Goal: Communication & Community: Answer question/provide support

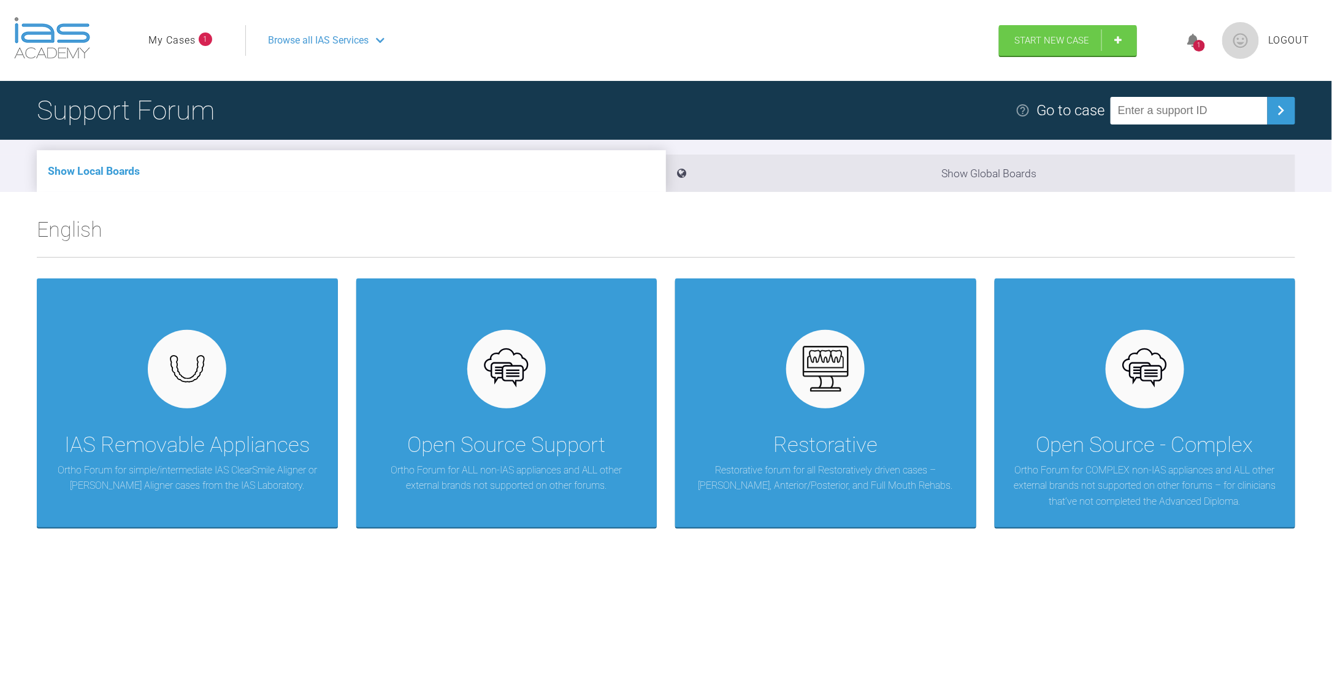
click at [1166, 112] on input "text" at bounding box center [1188, 111] width 157 height 28
click at [1276, 114] on img at bounding box center [1281, 111] width 20 height 20
click at [185, 41] on link "My Cases" at bounding box center [171, 40] width 47 height 16
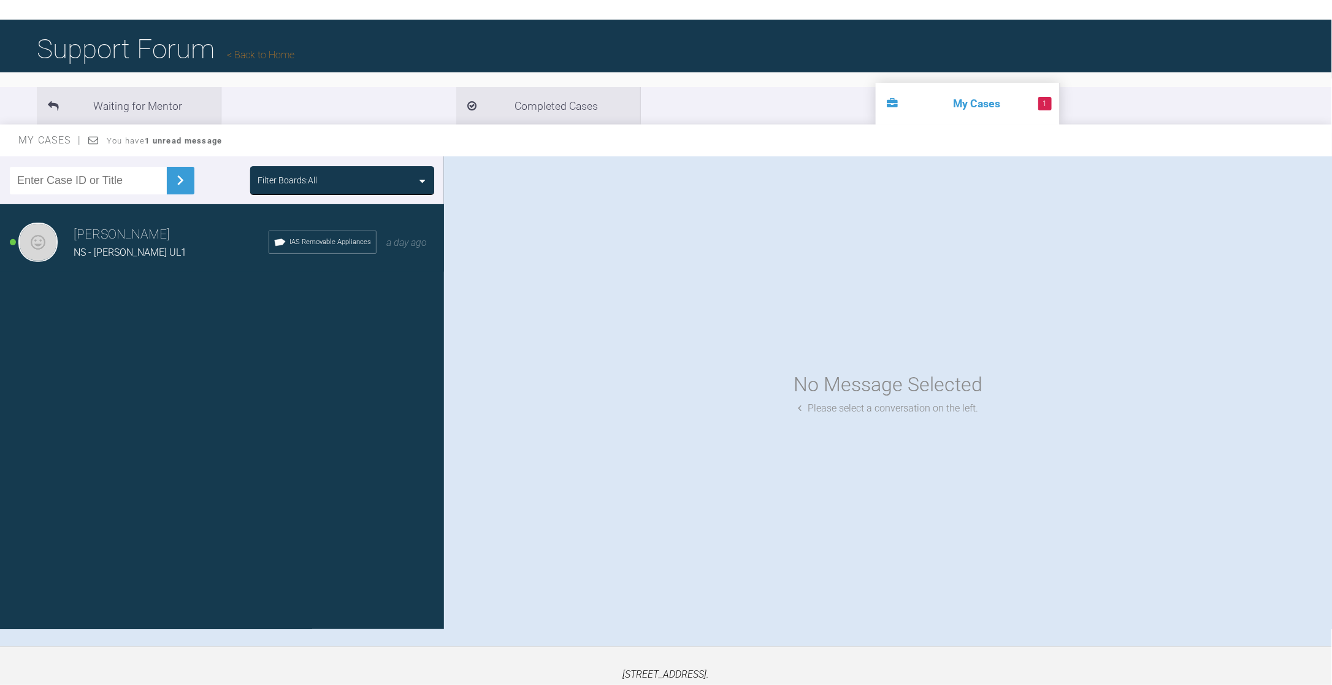
scroll to position [123, 0]
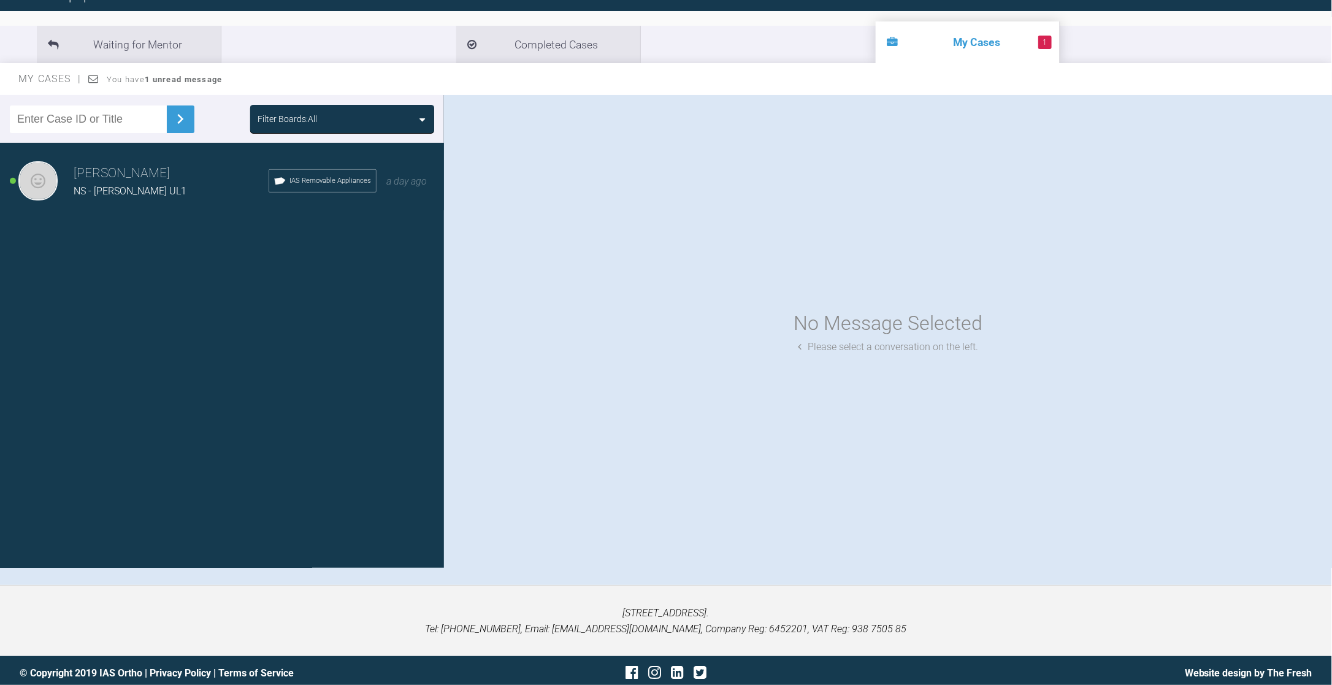
click at [101, 166] on h3 "[PERSON_NAME]" at bounding box center [171, 173] width 195 height 21
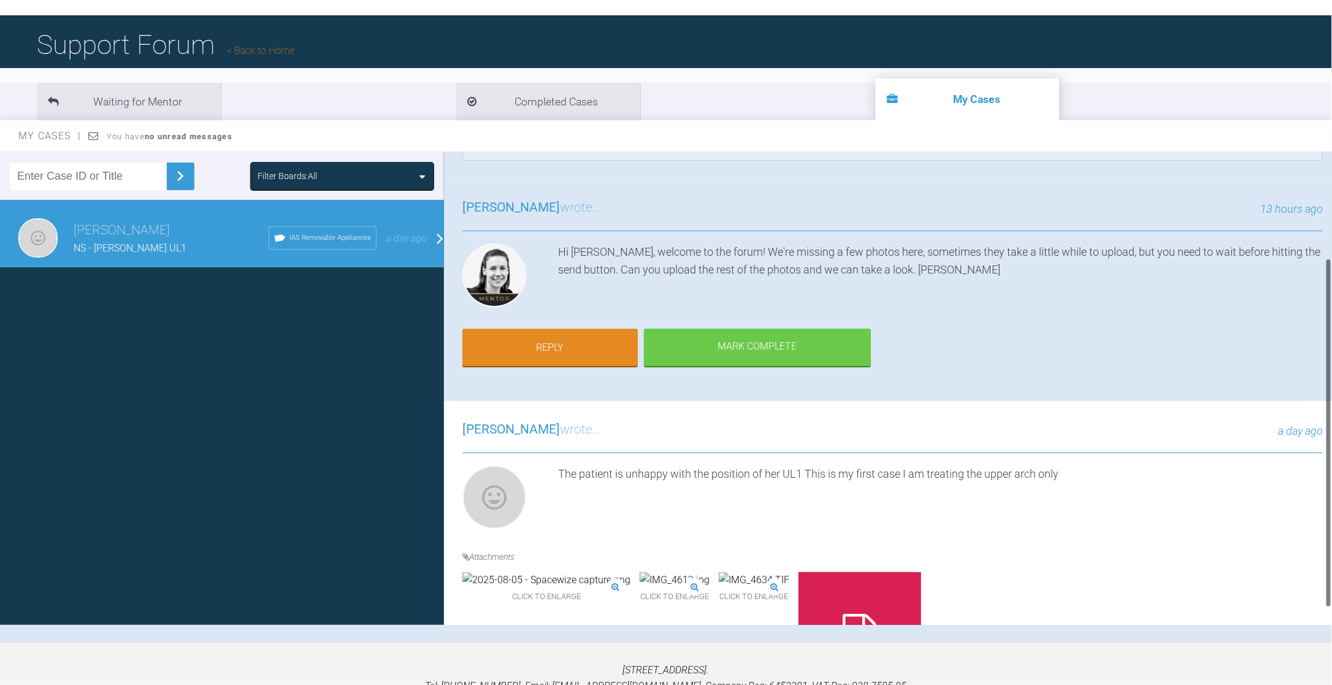
scroll to position [166, 0]
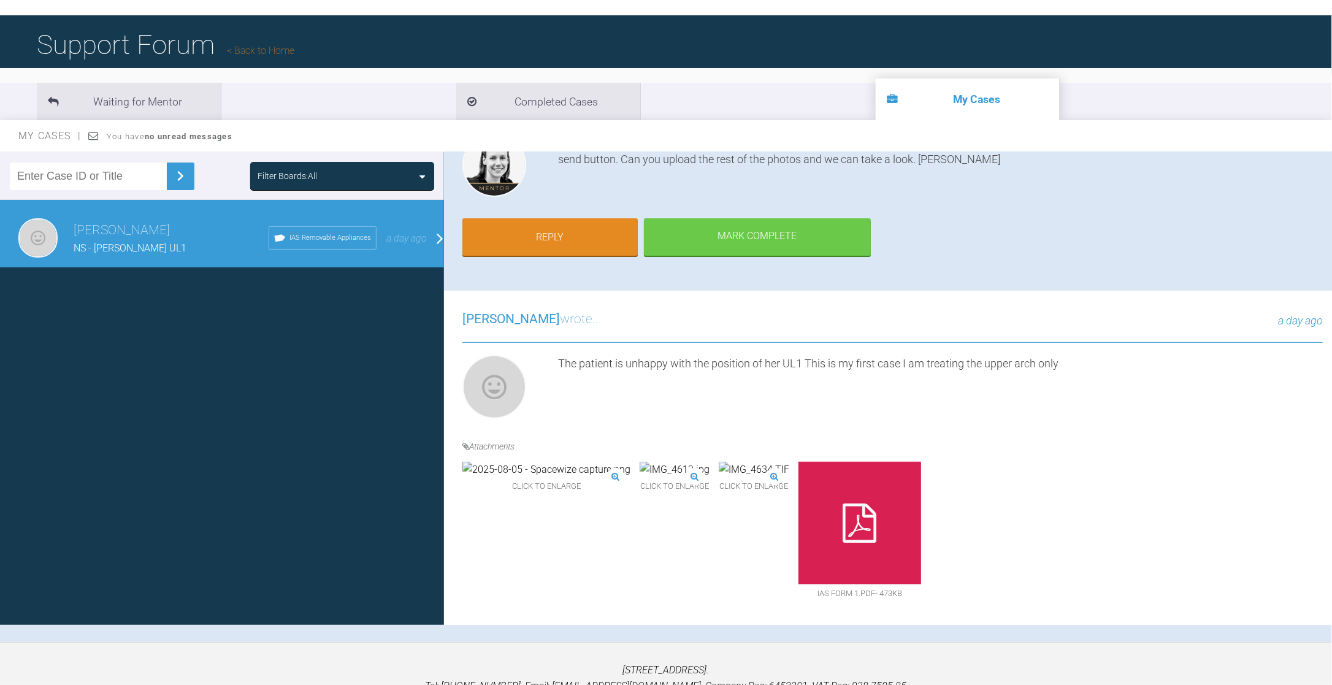
click at [512, 312] on span "[PERSON_NAME]" at bounding box center [510, 318] width 97 height 15
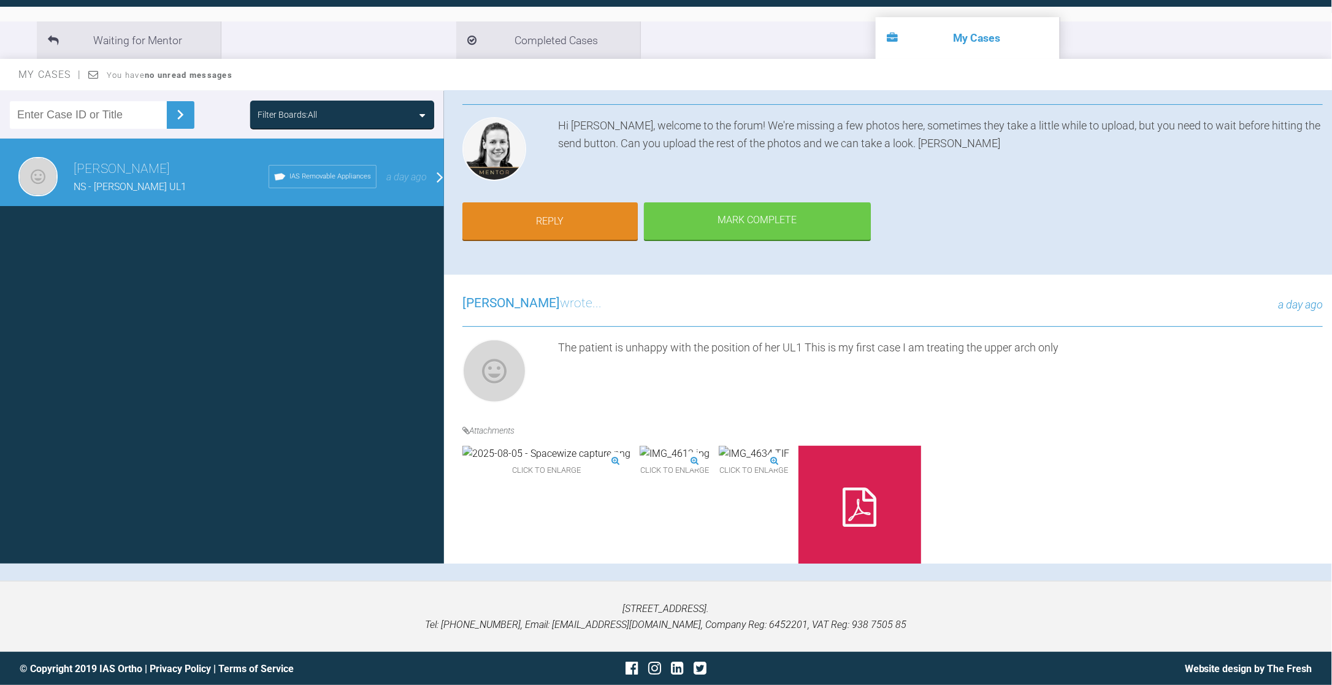
scroll to position [43, 0]
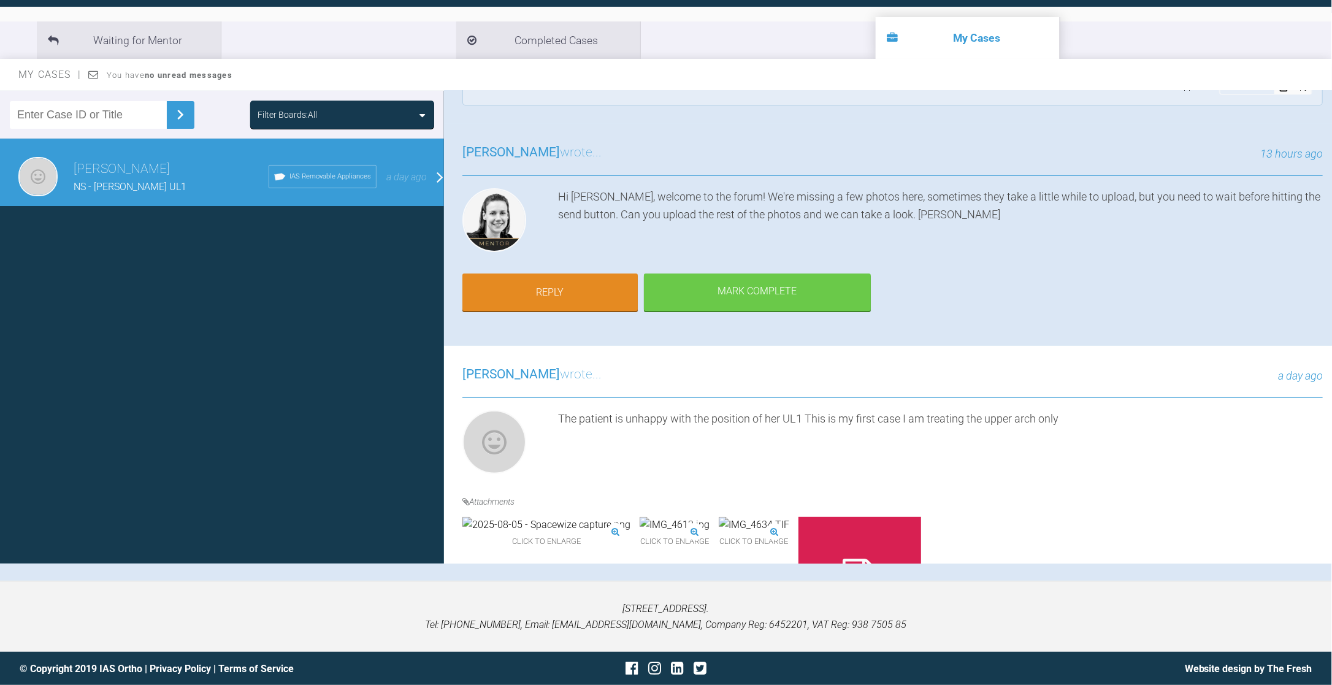
click at [505, 374] on span "[PERSON_NAME]" at bounding box center [510, 374] width 97 height 15
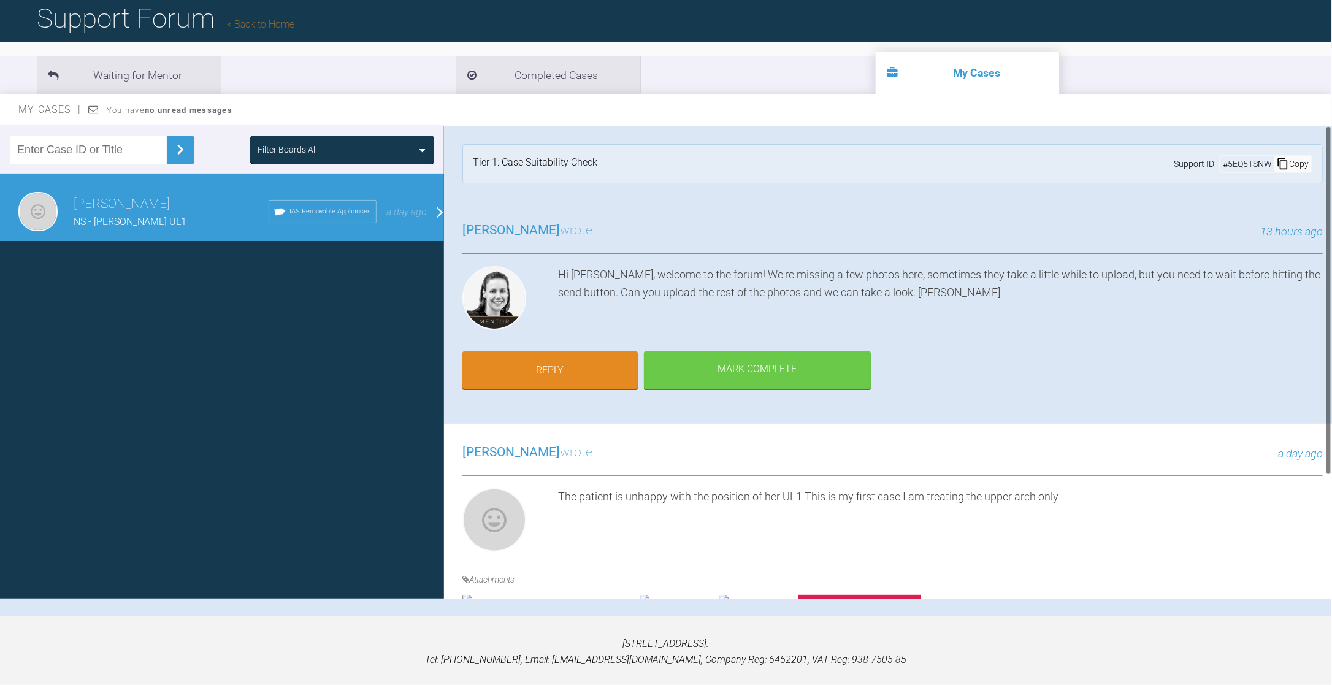
scroll to position [66, 0]
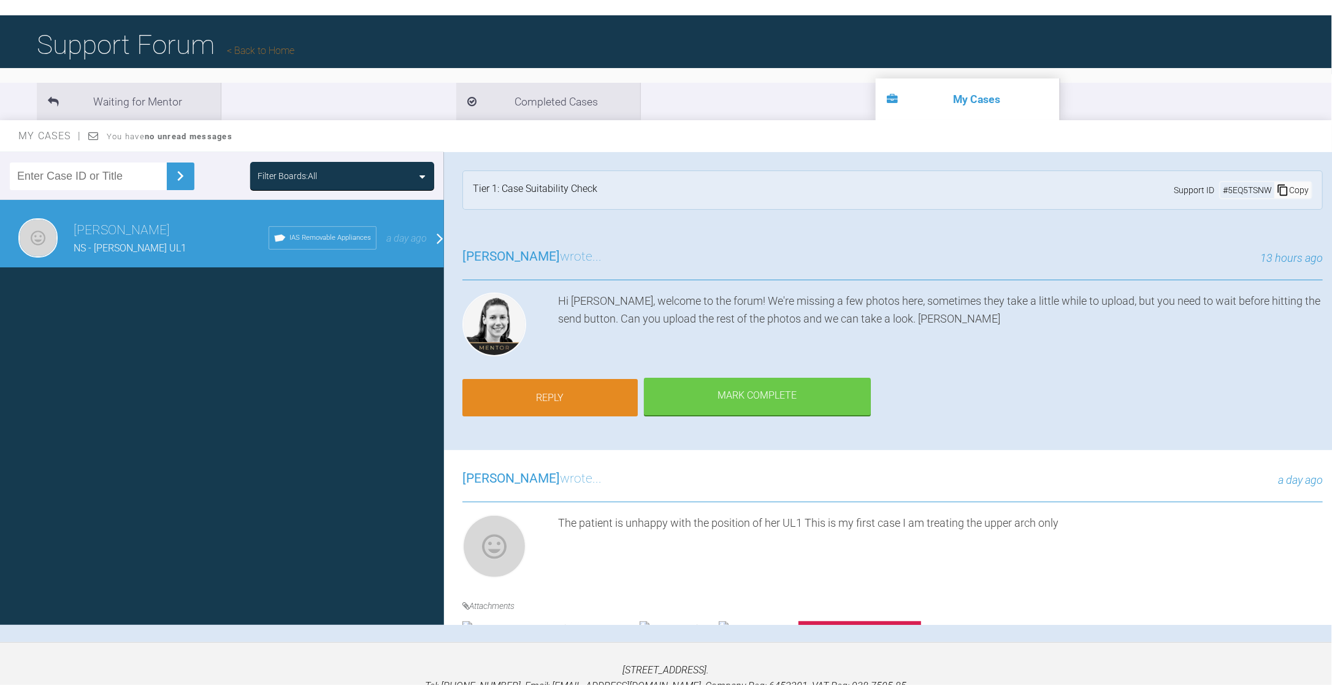
click at [528, 399] on link "Reply" at bounding box center [549, 398] width 175 height 38
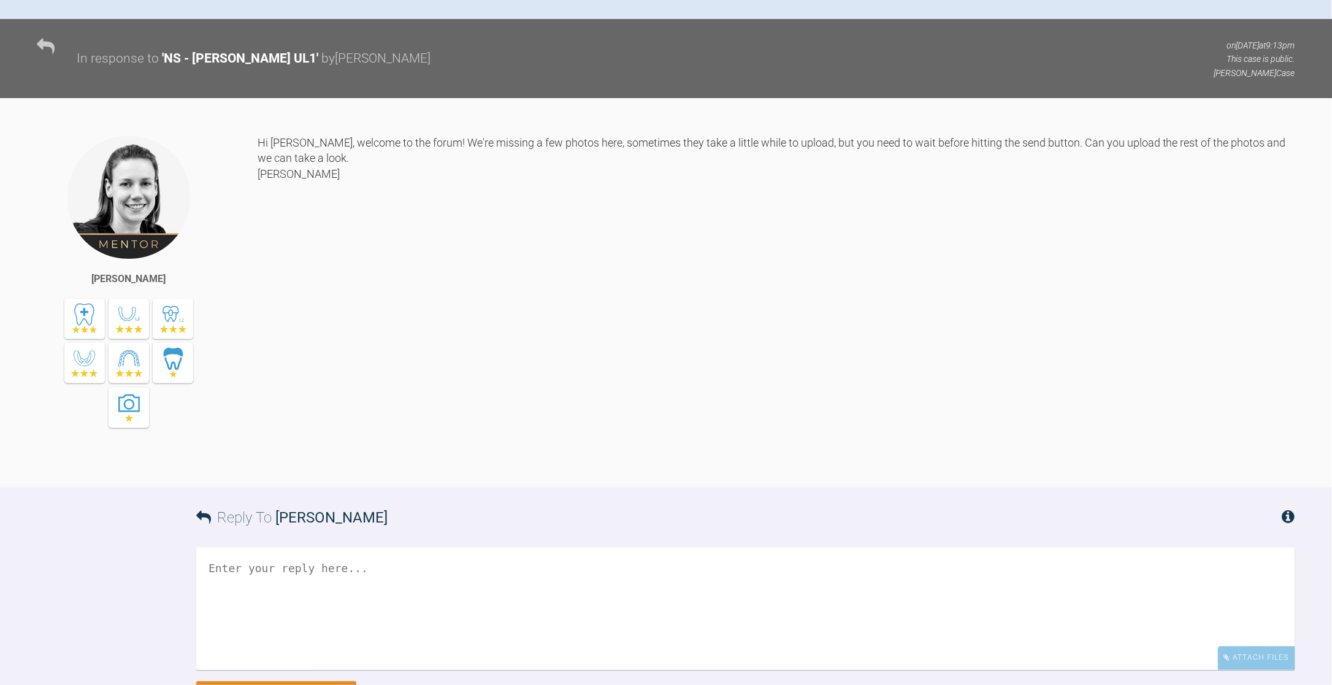
scroll to position [584, 0]
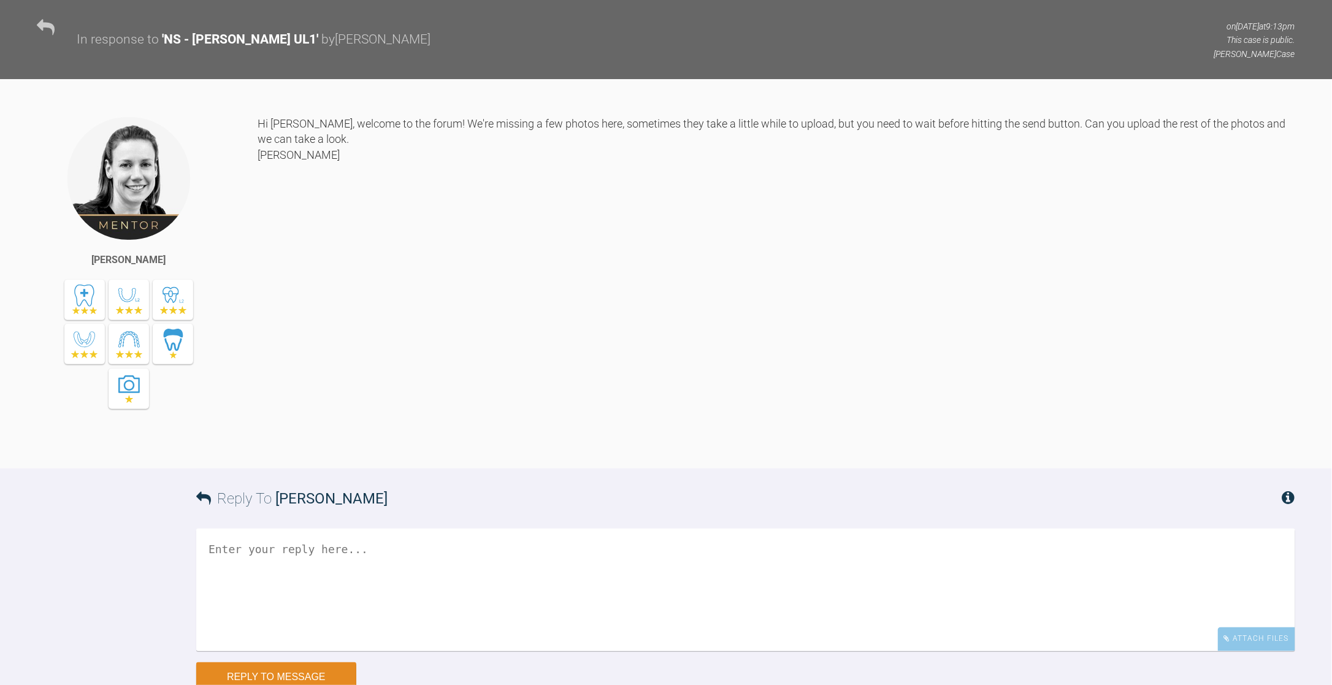
click at [247, 555] on textarea at bounding box center [745, 590] width 1099 height 123
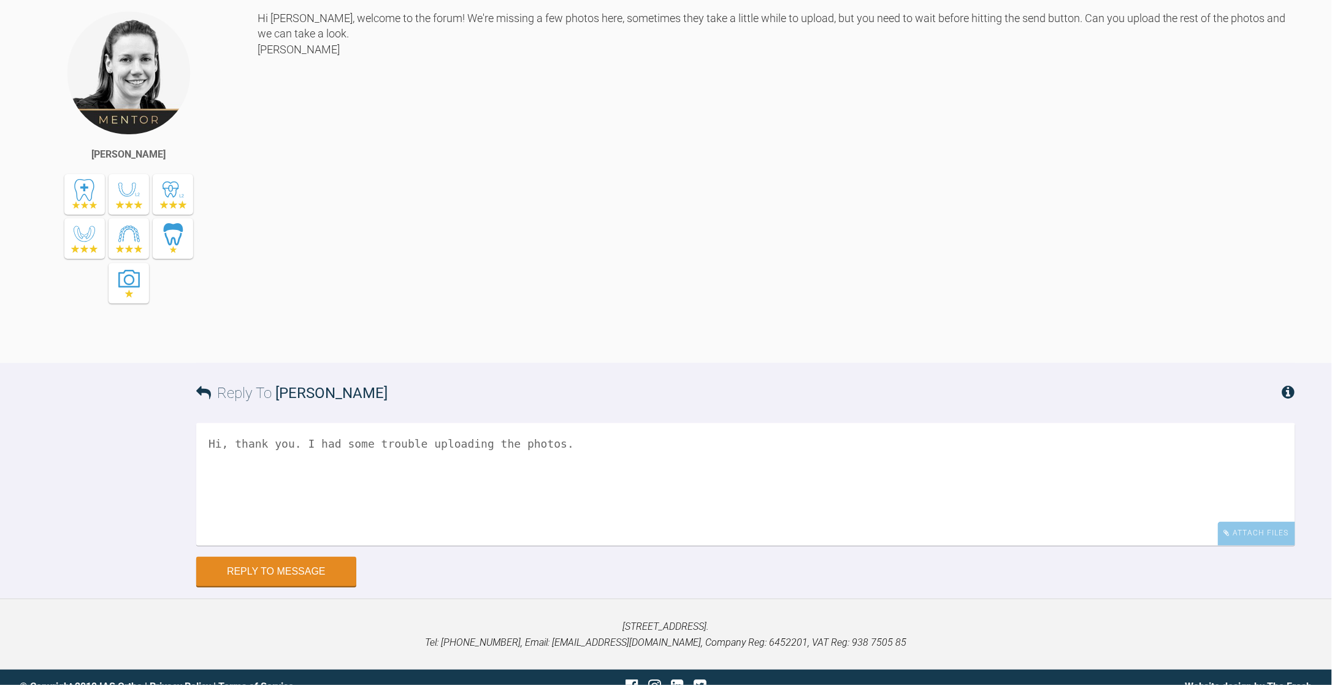
scroll to position [706, 0]
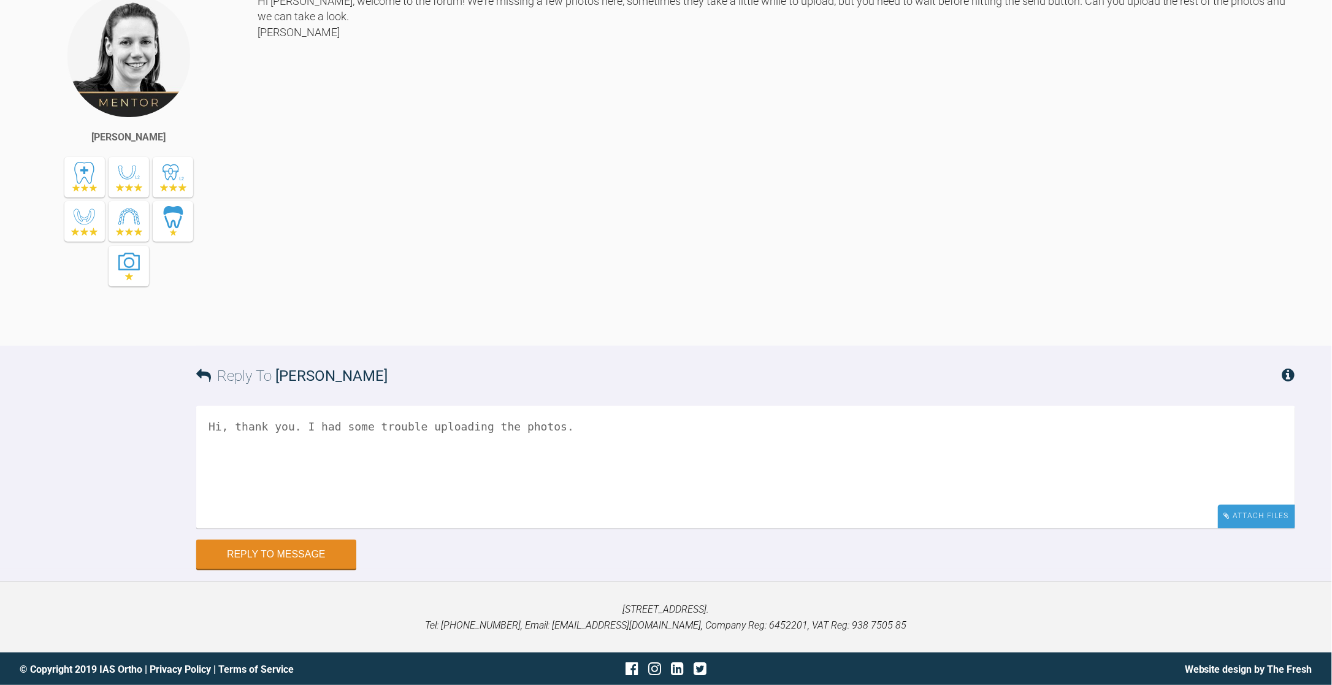
type textarea "Hi, thank you. I had some trouble uploading the photos."
click at [1252, 512] on div "Attach Files" at bounding box center [1256, 517] width 77 height 24
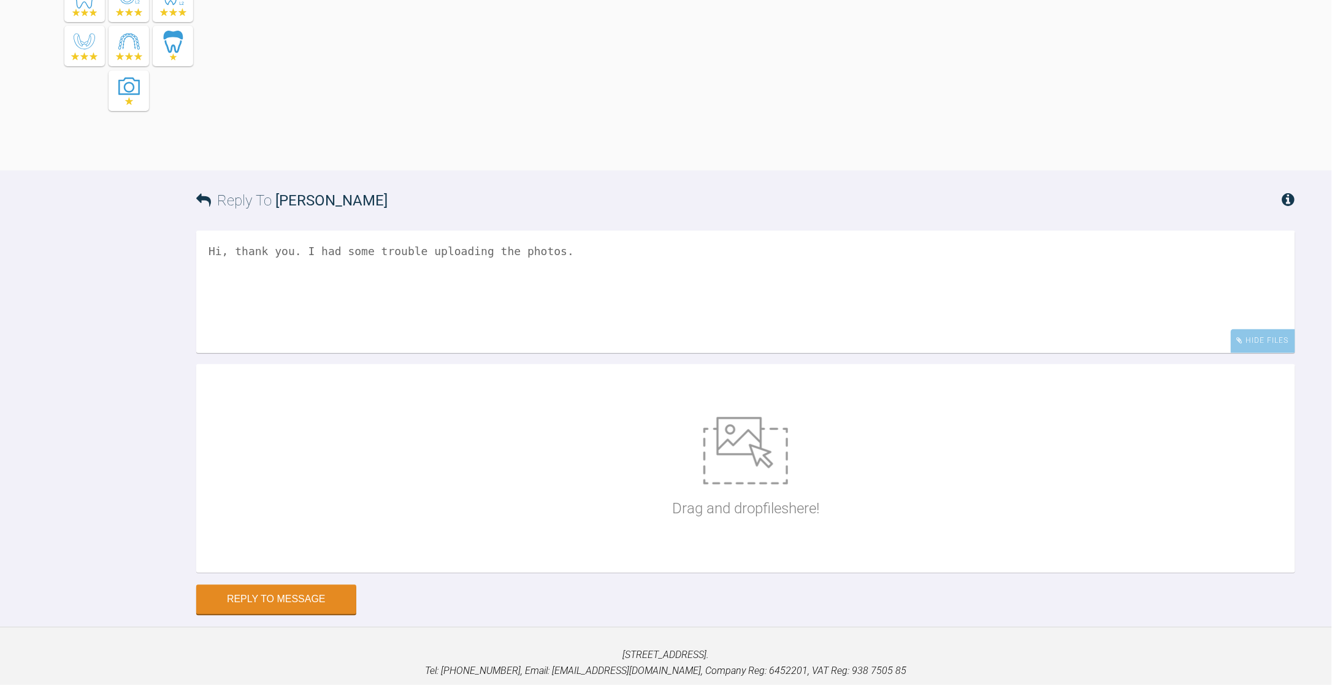
scroll to position [890, 0]
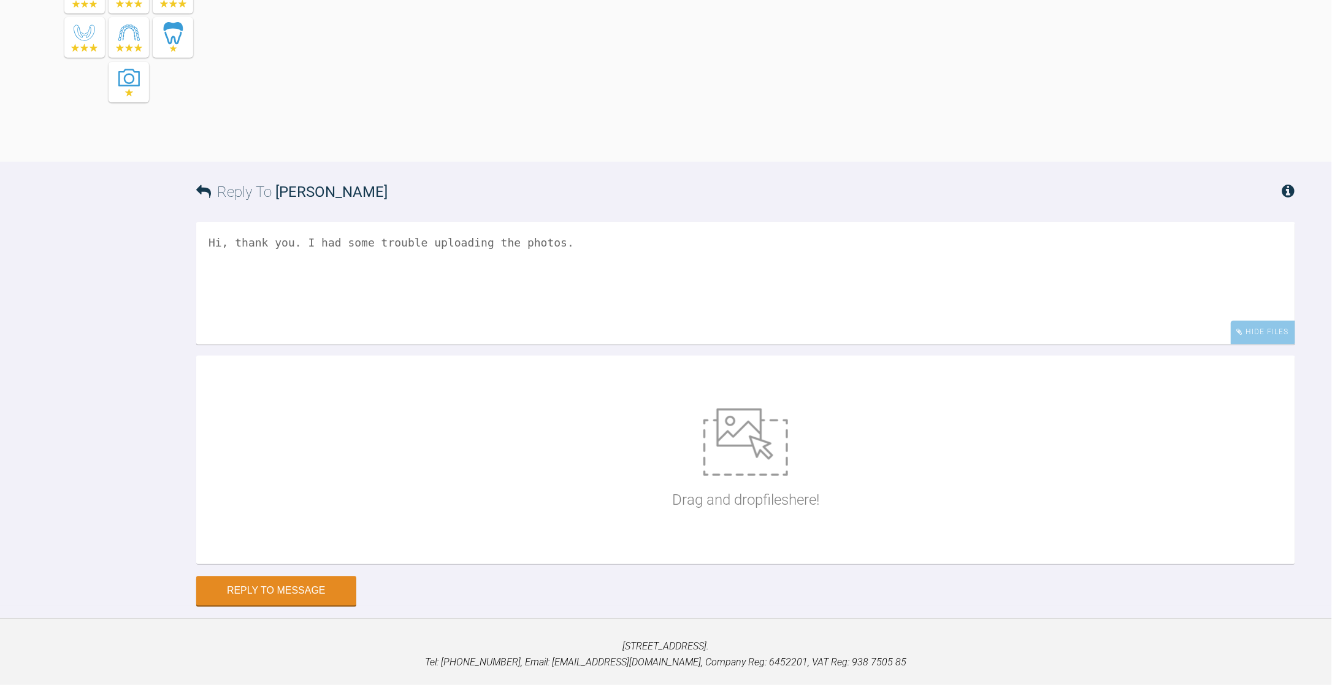
click at [741, 434] on img at bounding box center [745, 441] width 85 height 67
type input "C:\fakepath\IMG_4627.TIF"
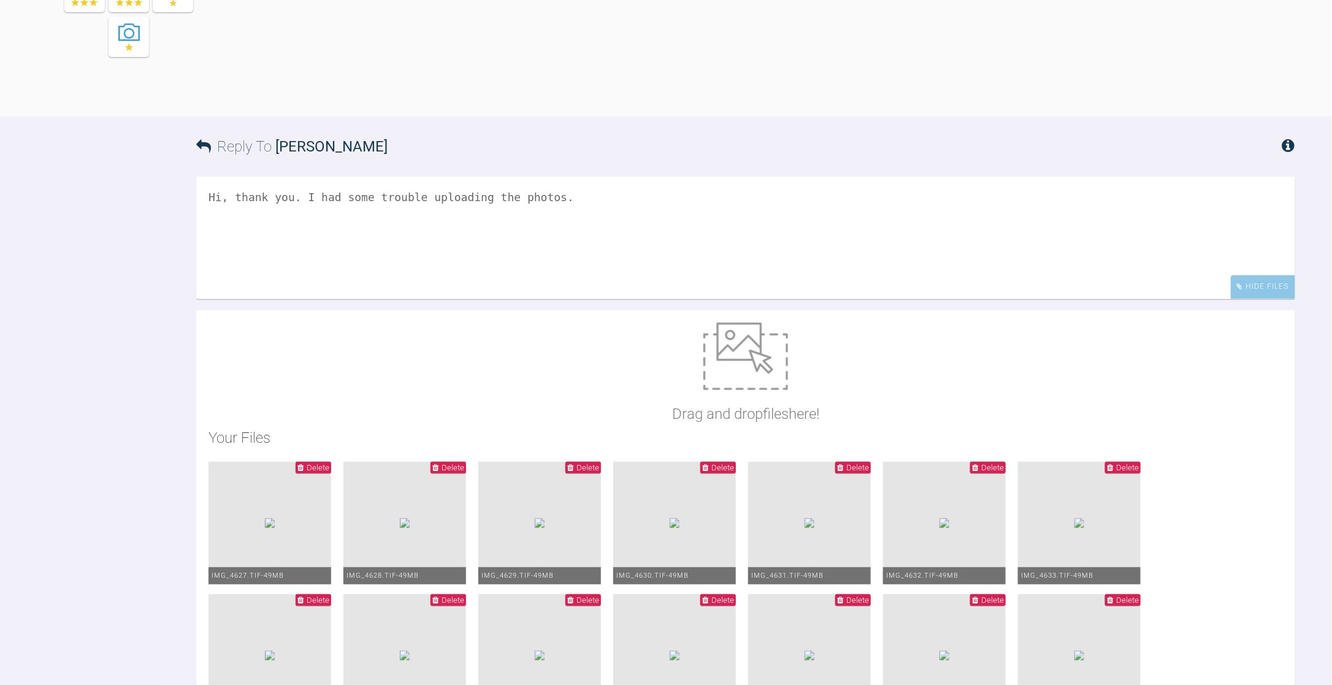
scroll to position [973, 0]
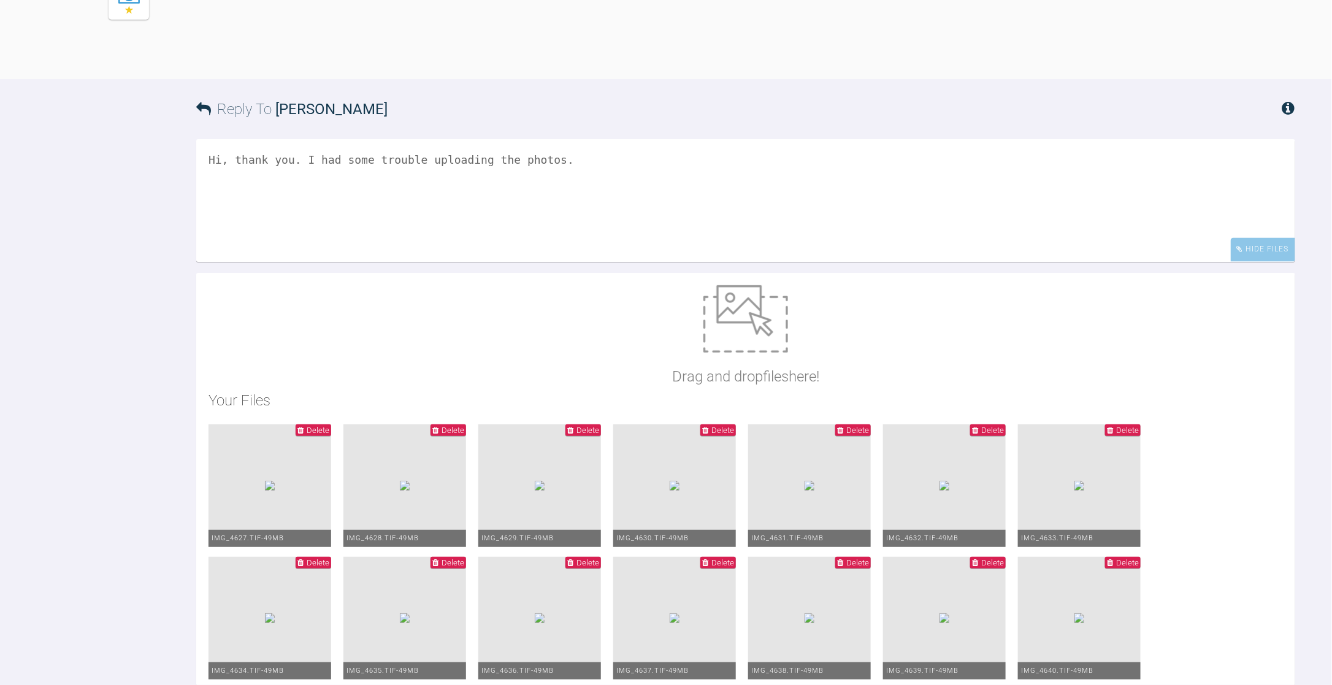
click at [591, 155] on textarea "Hi, thank you. I had some trouble uploading the photos." at bounding box center [745, 200] width 1099 height 123
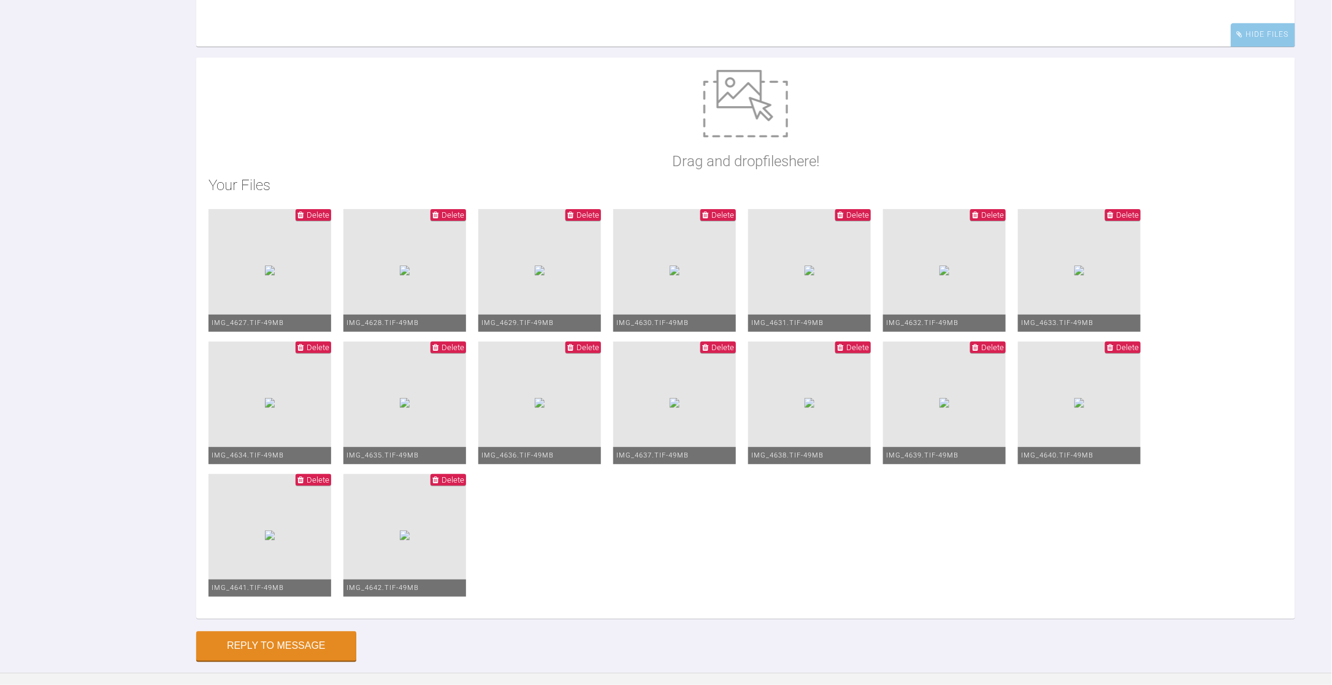
scroll to position [1218, 0]
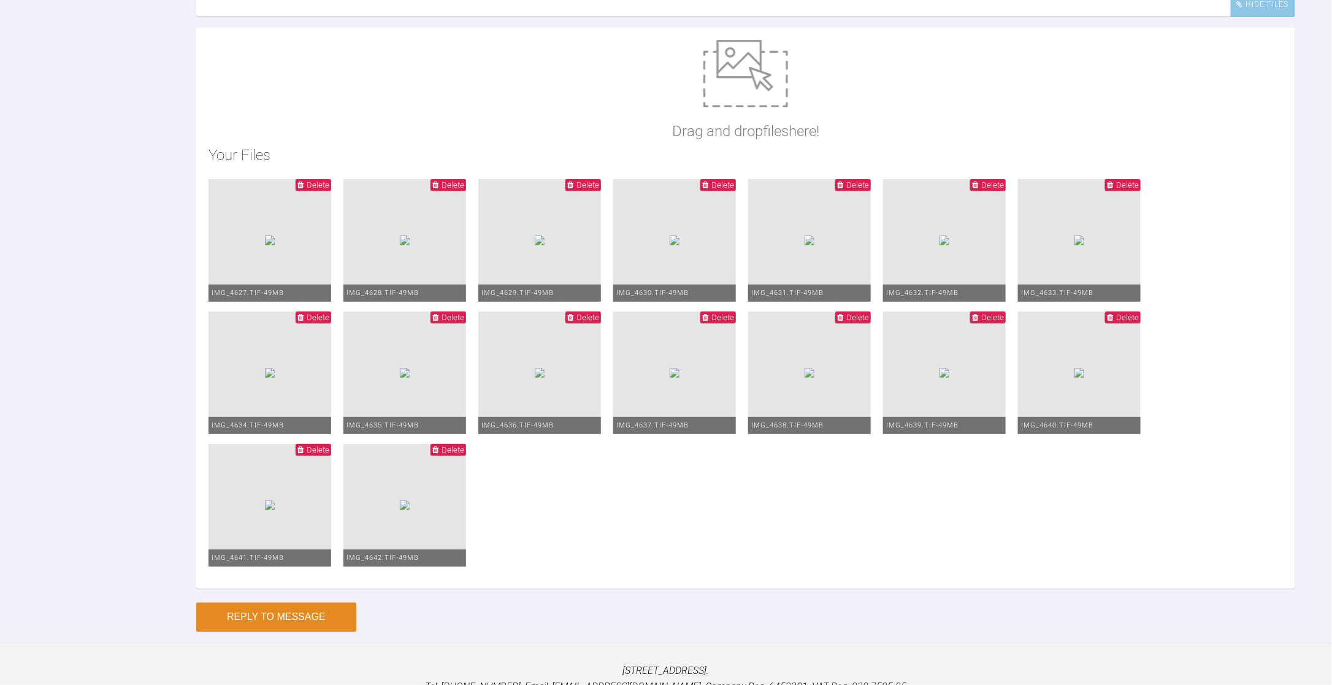
type textarea "Hi, thank you. I had some trouble uploading the photos. Hopefully they will be …"
click at [289, 630] on button "Reply to Message" at bounding box center [276, 616] width 160 height 29
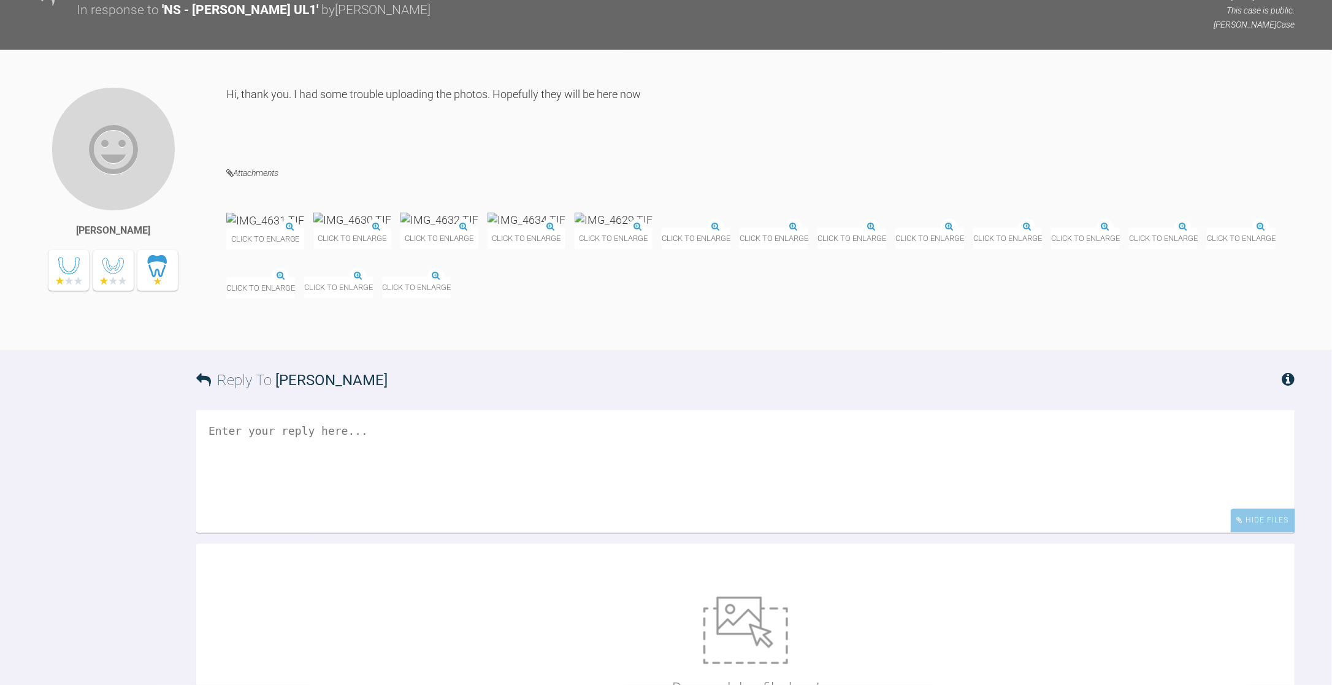
scroll to position [1038, 0]
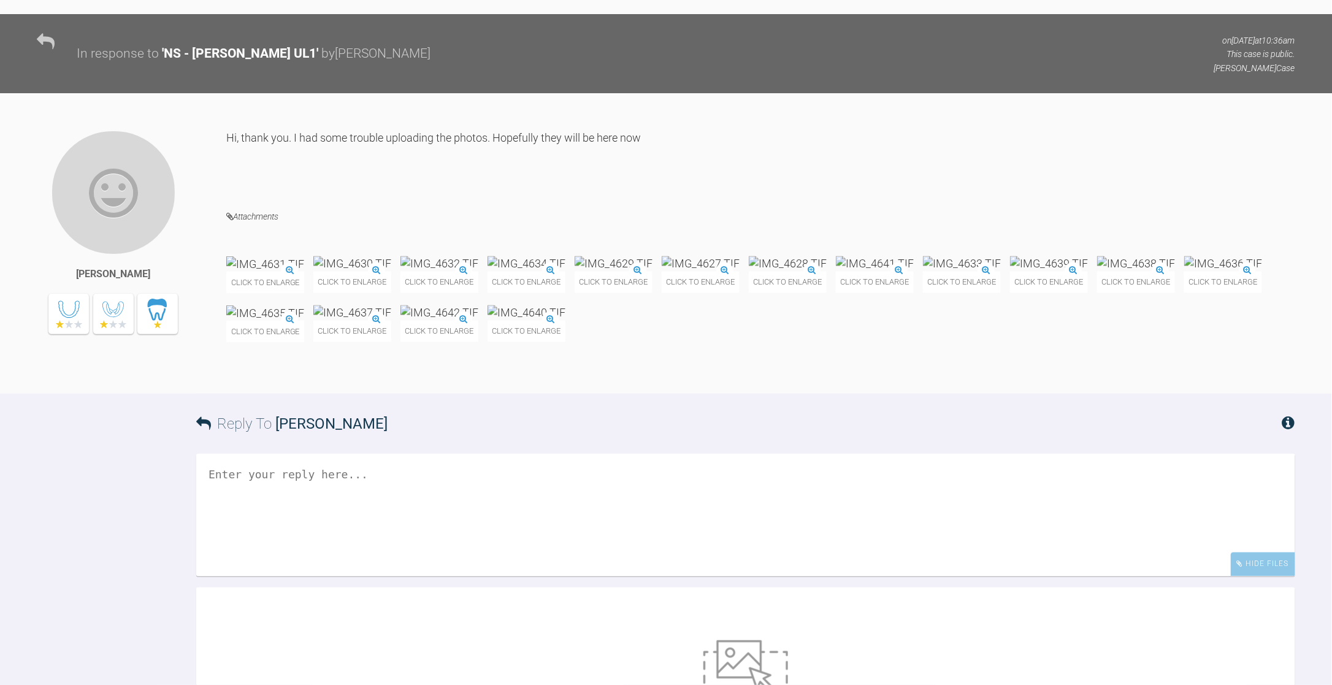
click at [253, 259] on img at bounding box center [265, 263] width 78 height 15
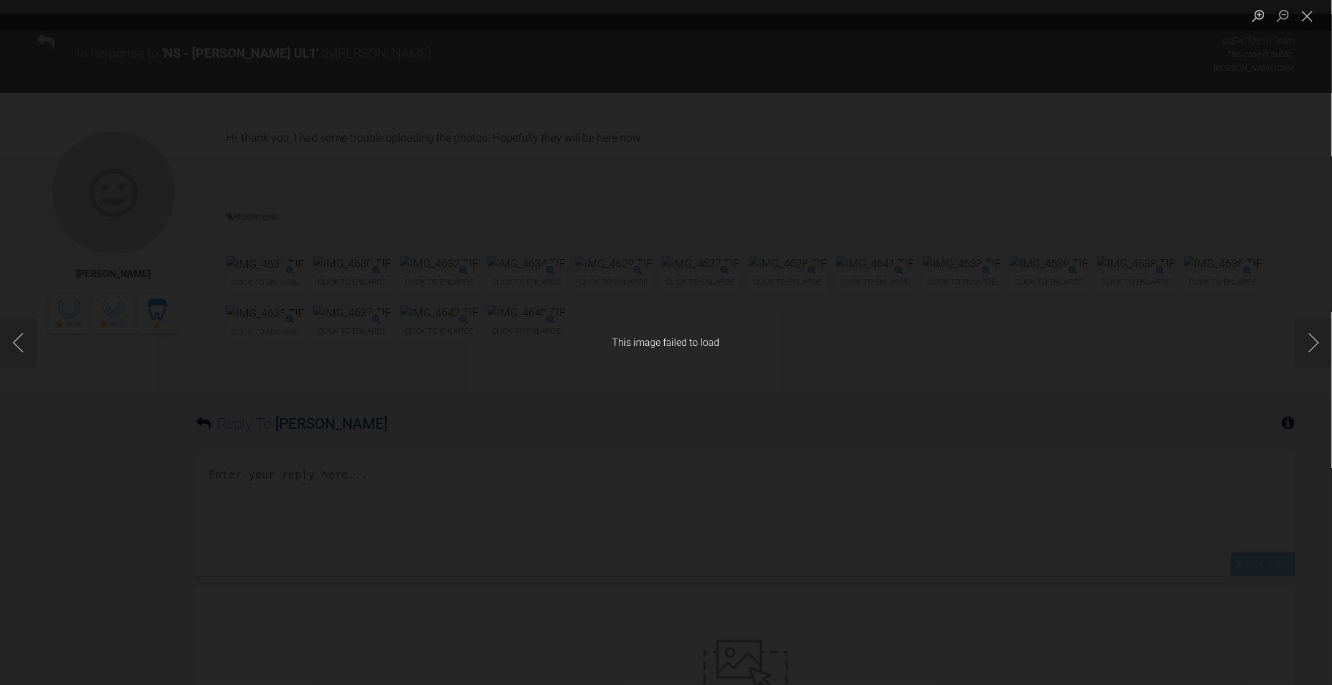
click at [925, 402] on div "This image failed to load" at bounding box center [666, 342] width 1332 height 685
drag, startPoint x: 923, startPoint y: 406, endPoint x: 1212, endPoint y: 340, distance: 295.7
click at [1202, 345] on div "This image failed to load" at bounding box center [666, 342] width 1332 height 685
click at [1314, 17] on button "Close lightbox" at bounding box center [1307, 15] width 25 height 21
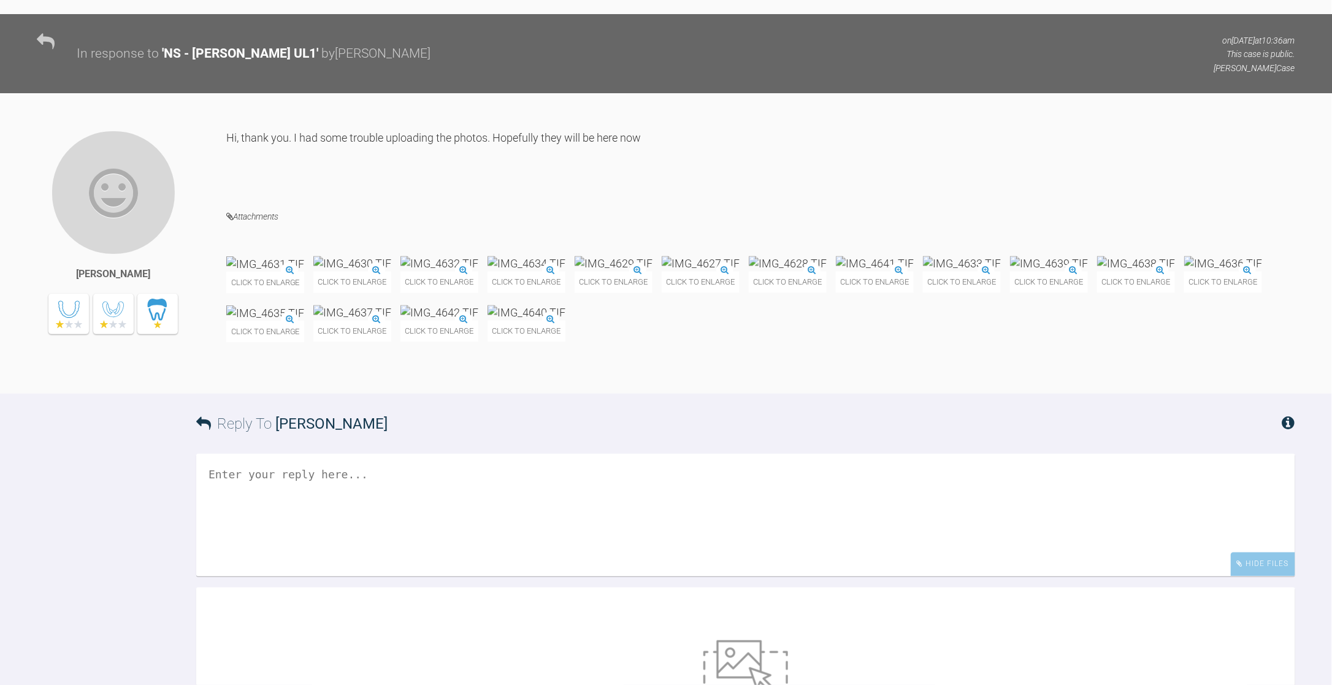
click at [289, 311] on div "Click to enlarge" at bounding box center [265, 323] width 78 height 37
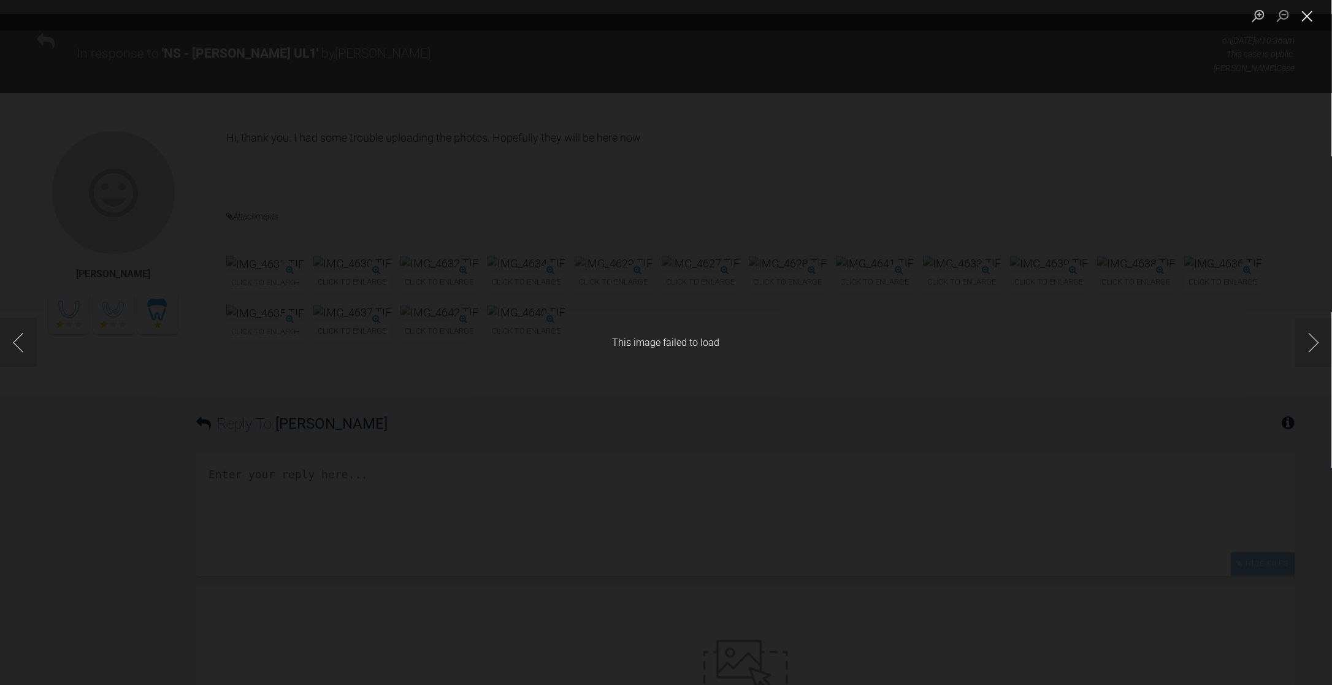
click at [1305, 16] on button "Close lightbox" at bounding box center [1307, 15] width 25 height 21
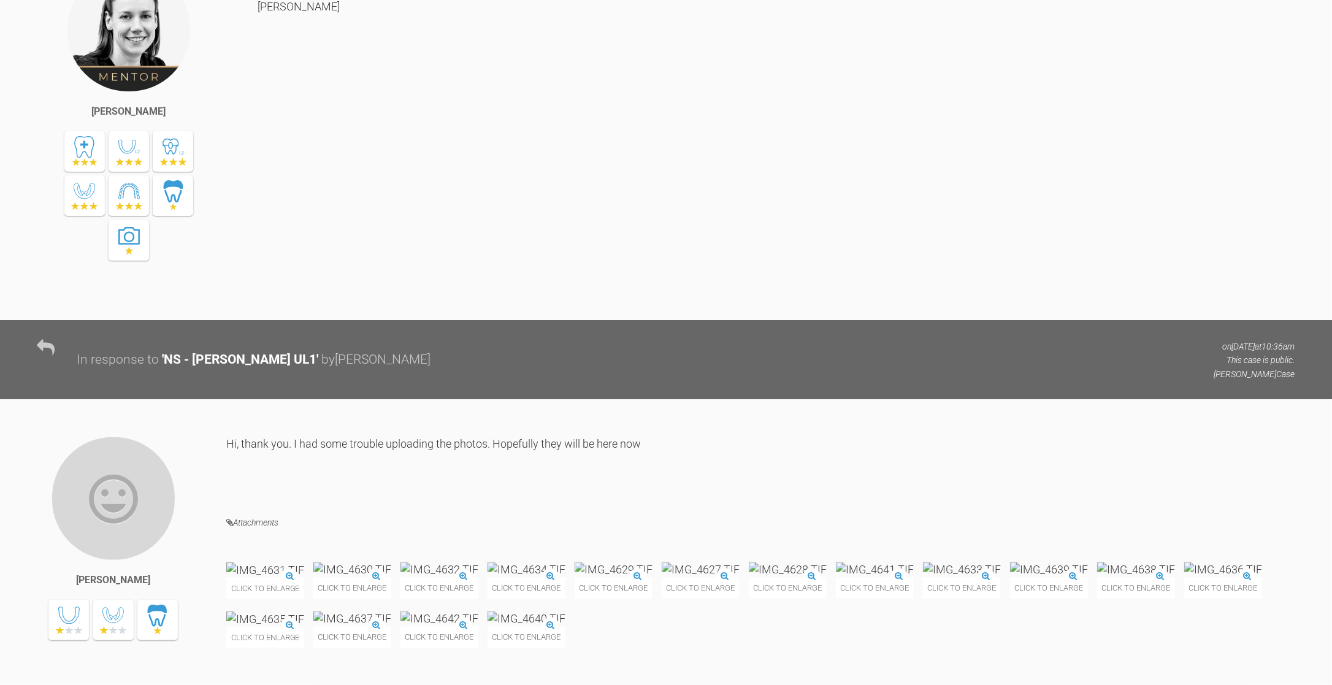
scroll to position [999, 0]
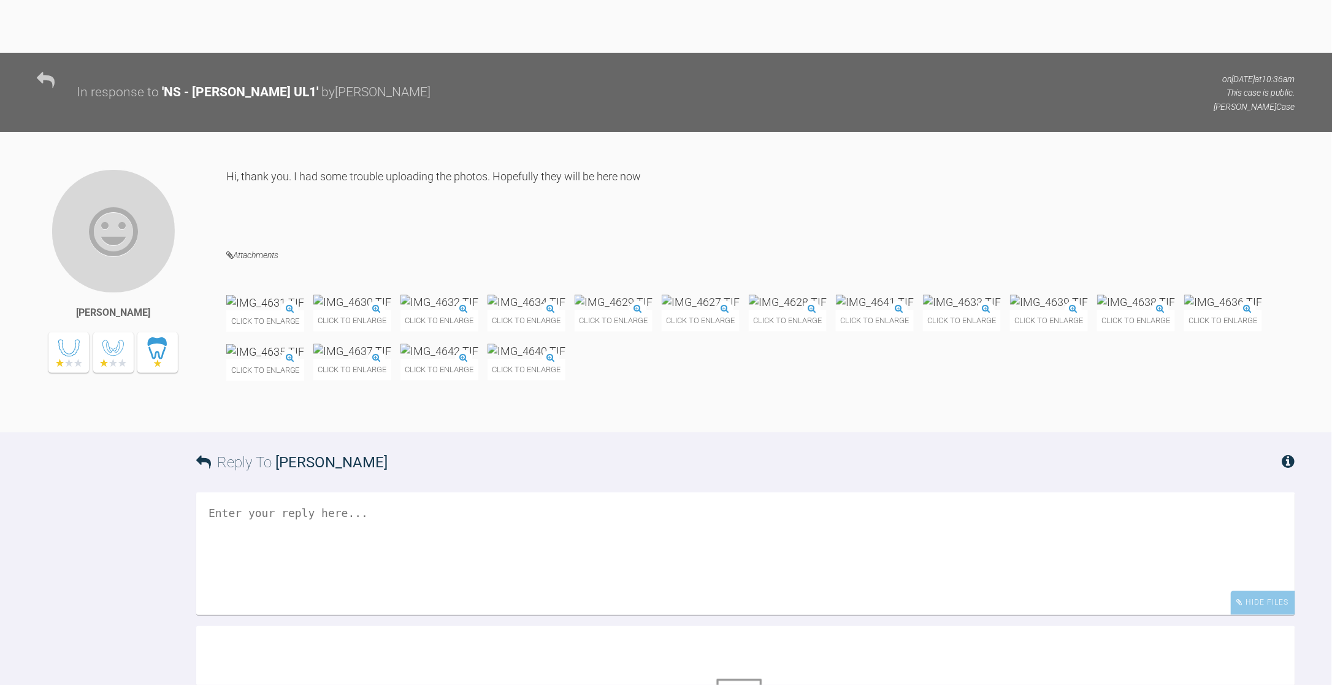
click at [244, 255] on h4 "Attachments" at bounding box center [760, 255] width 1069 height 15
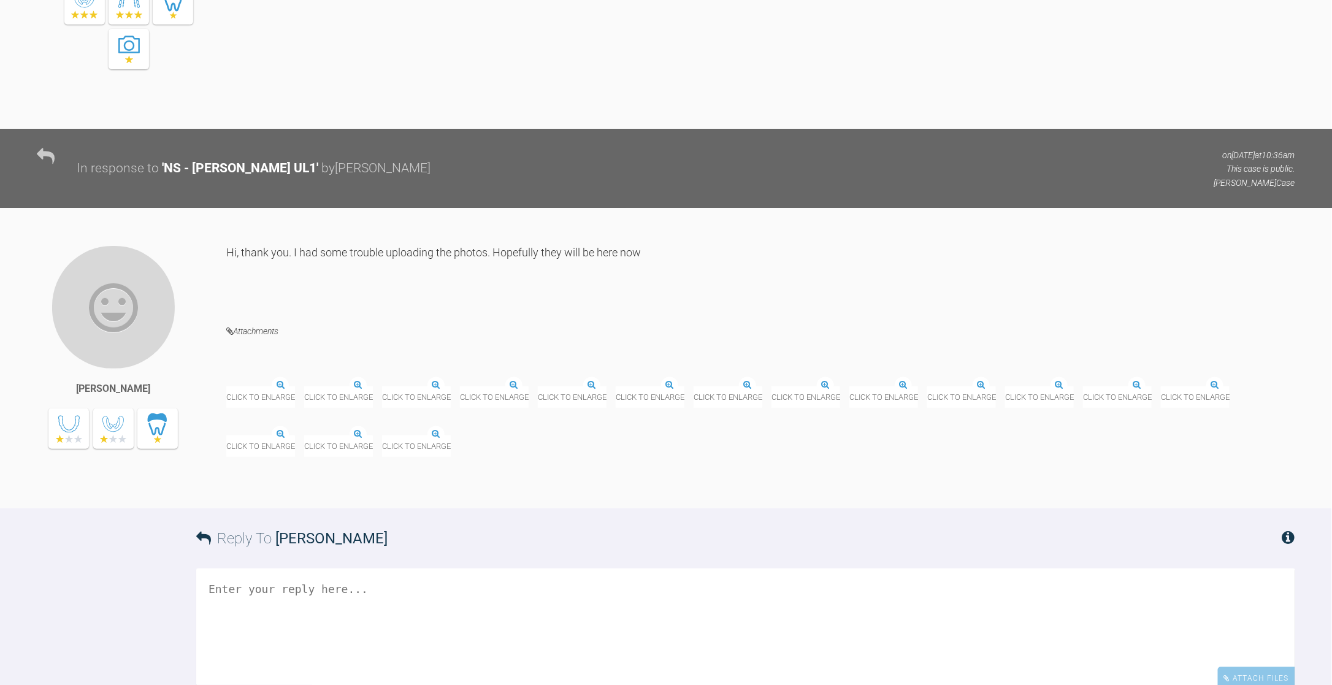
scroll to position [924, 0]
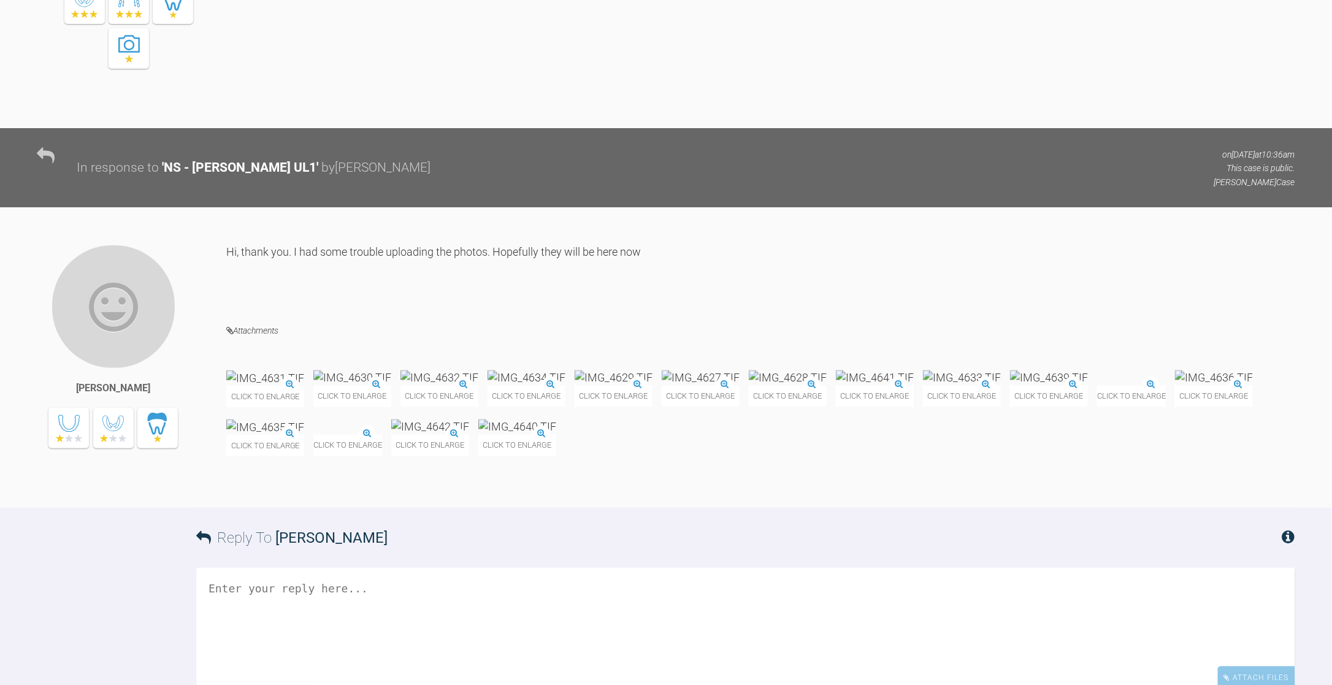
click at [288, 429] on div "Click to enlarge" at bounding box center [265, 437] width 78 height 37
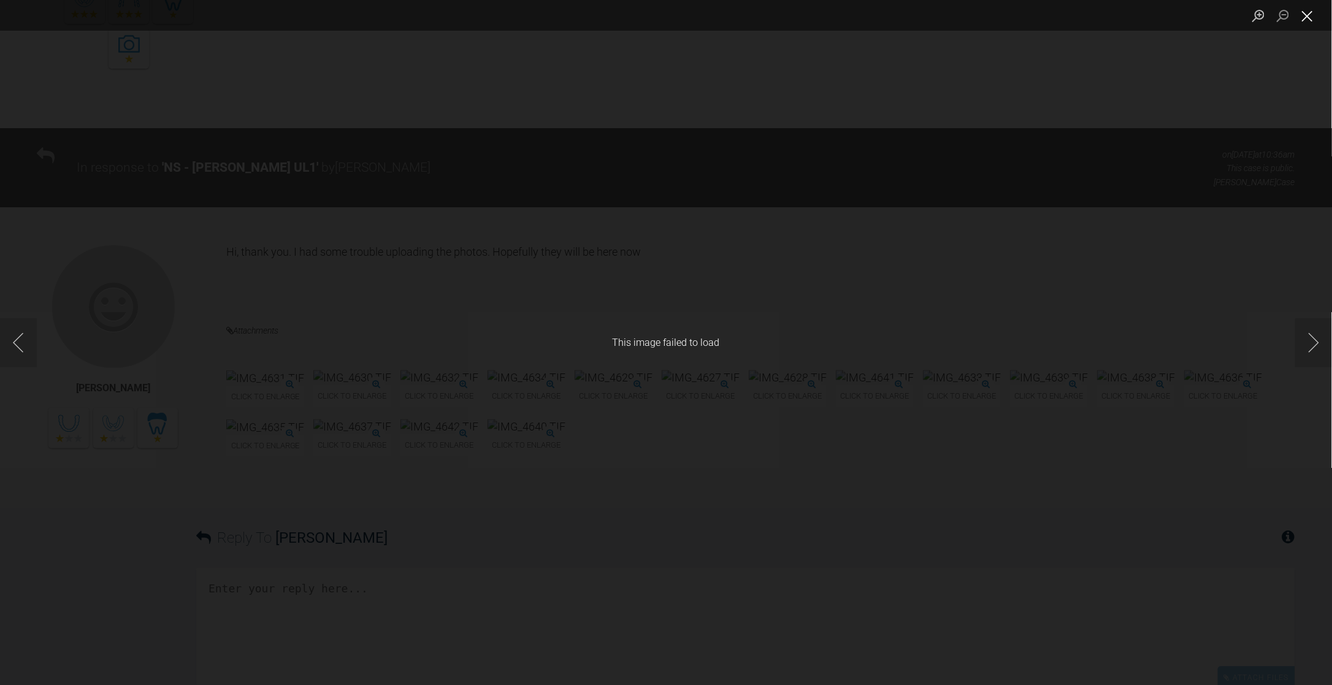
click at [1309, 23] on button "Close lightbox" at bounding box center [1307, 15] width 25 height 21
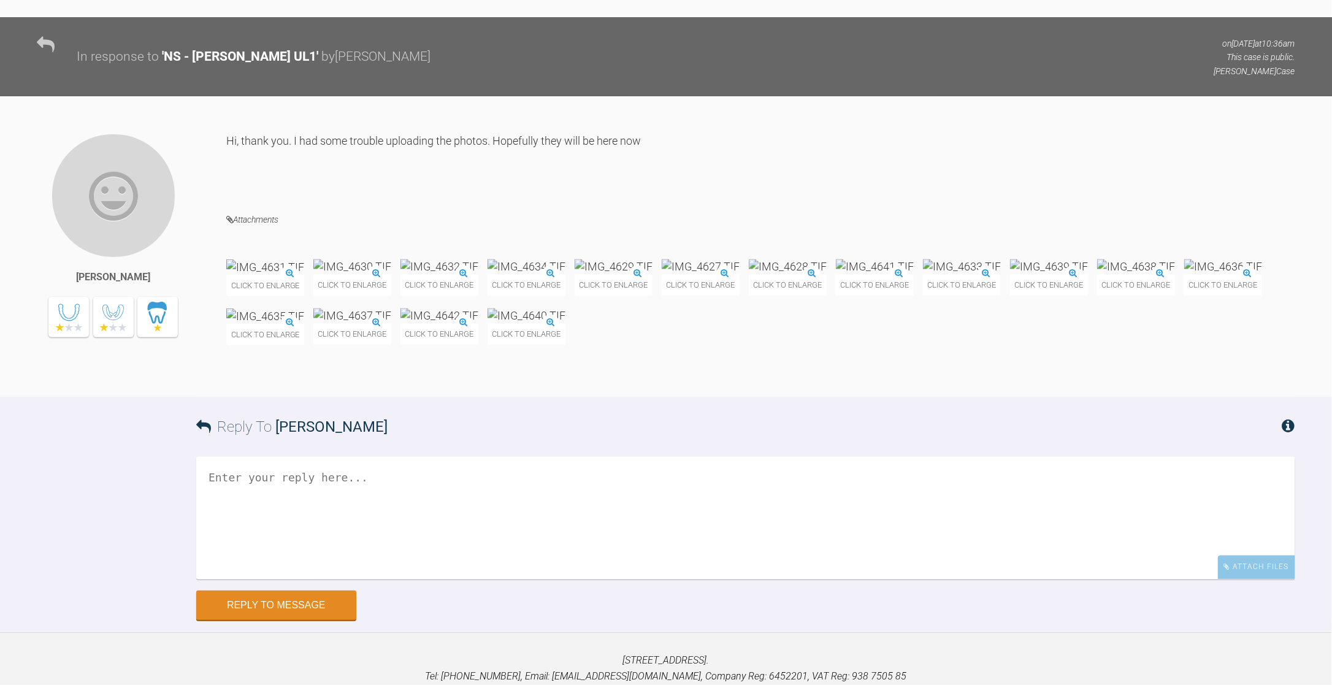
scroll to position [1085, 0]
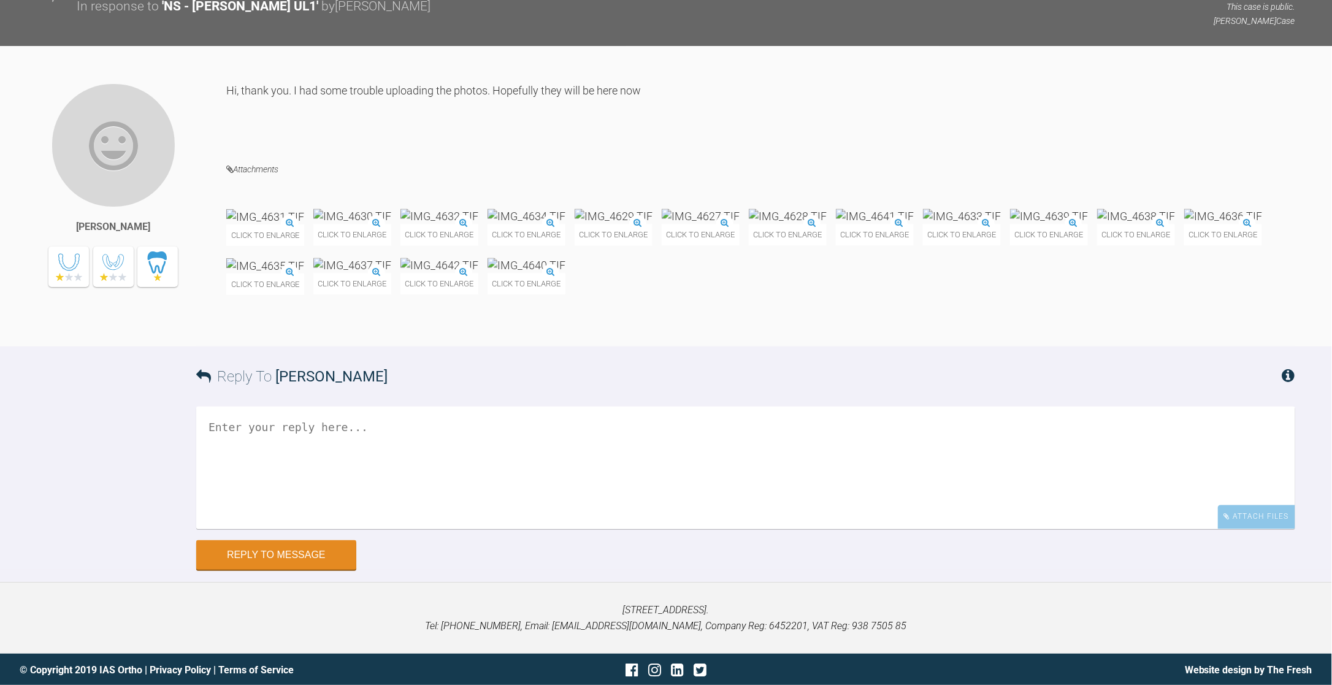
click at [463, 223] on div "Click to enlarge" at bounding box center [439, 227] width 78 height 37
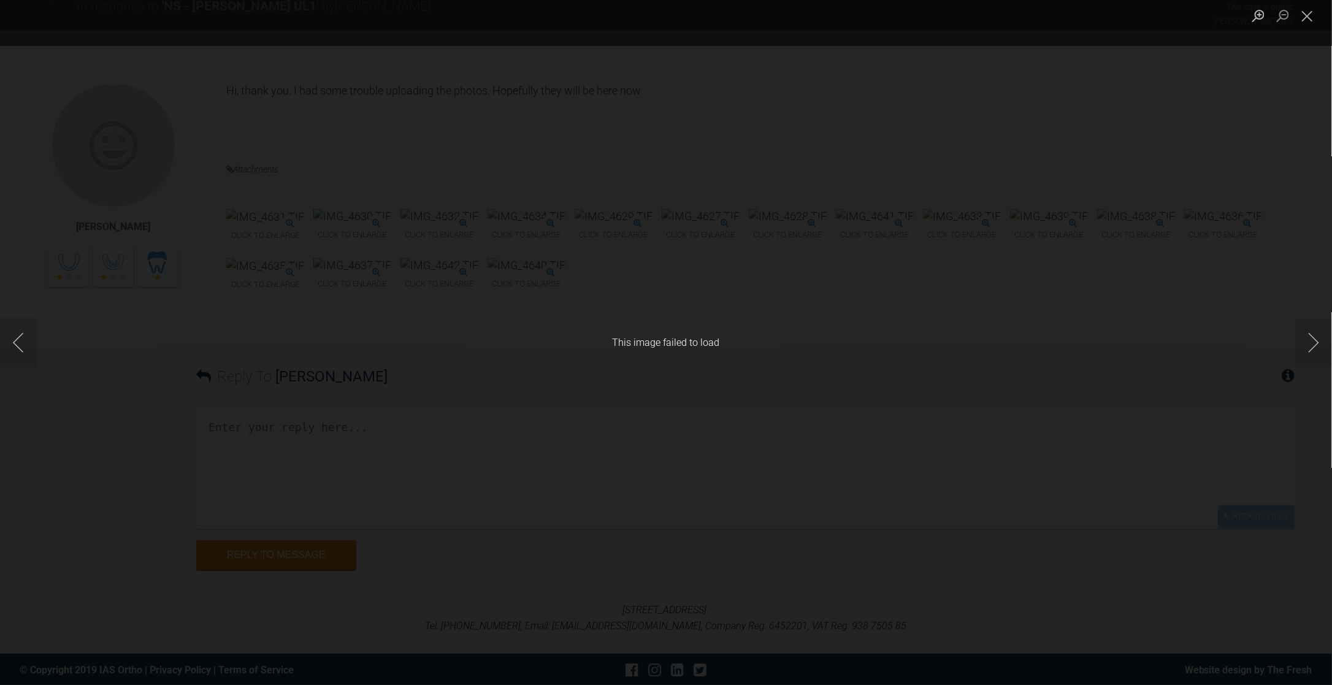
click at [676, 341] on div "This image failed to load" at bounding box center [666, 342] width 1332 height 685
click at [1302, 14] on button "Close lightbox" at bounding box center [1307, 15] width 25 height 21
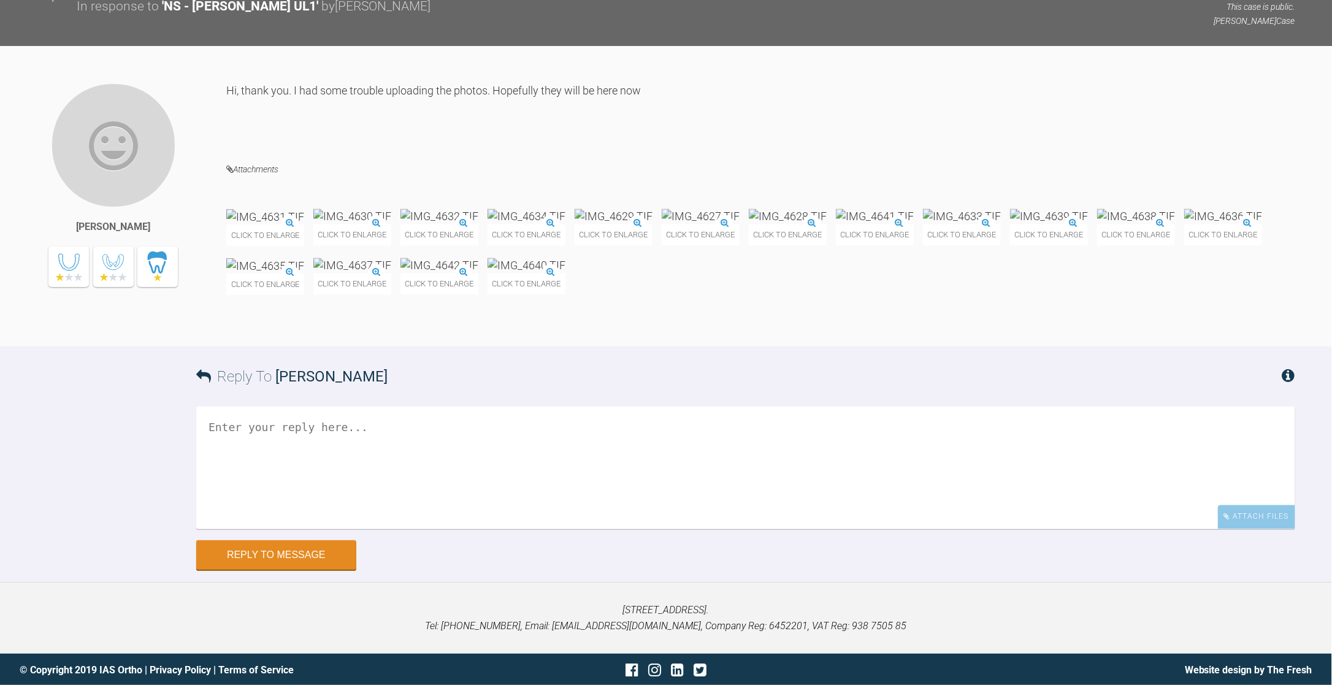
click at [291, 222] on div "Click to enlarge" at bounding box center [265, 227] width 78 height 37
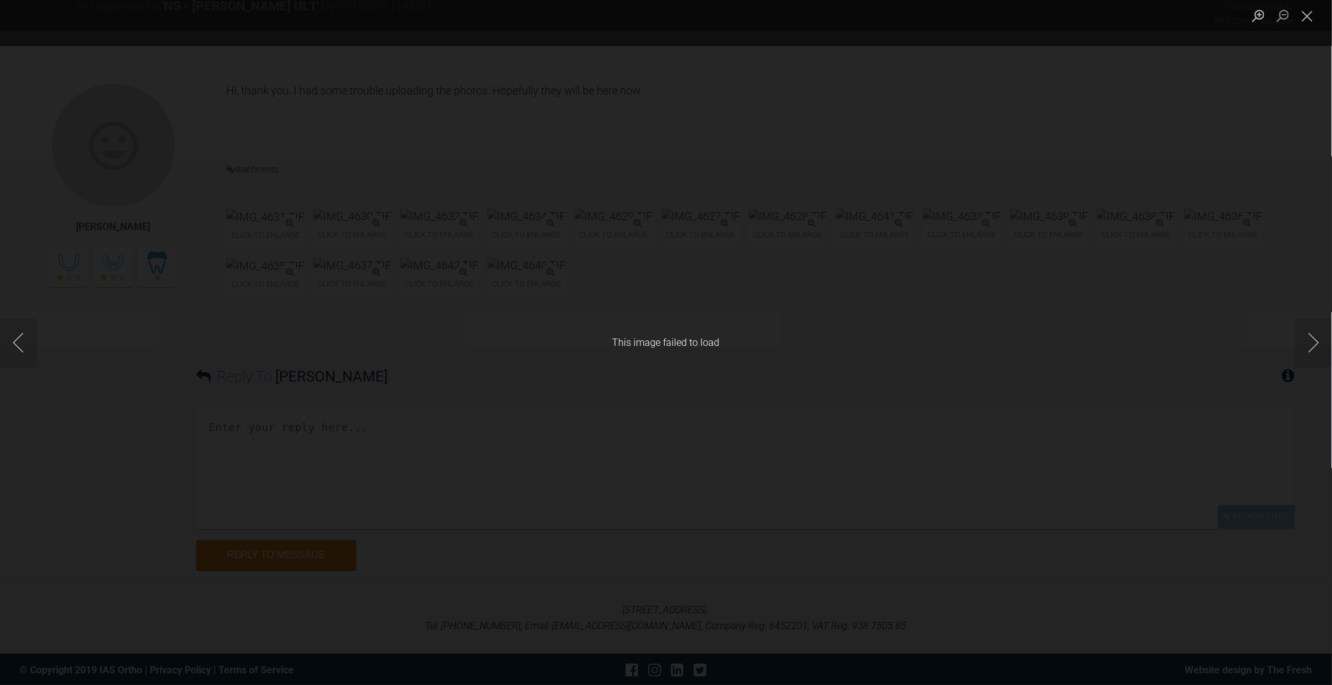
click at [644, 202] on div "This image failed to load" at bounding box center [666, 342] width 1332 height 685
click at [1314, 16] on button "Close lightbox" at bounding box center [1307, 15] width 25 height 21
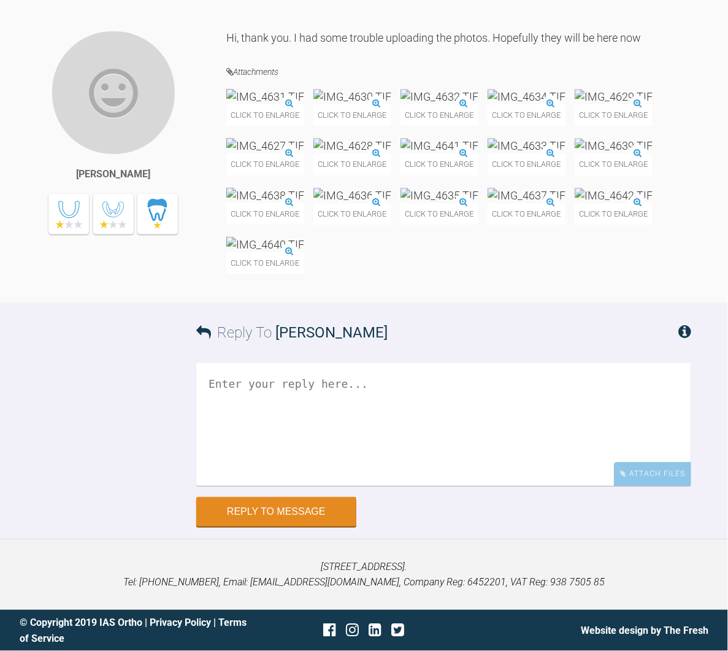
scroll to position [1139, 0]
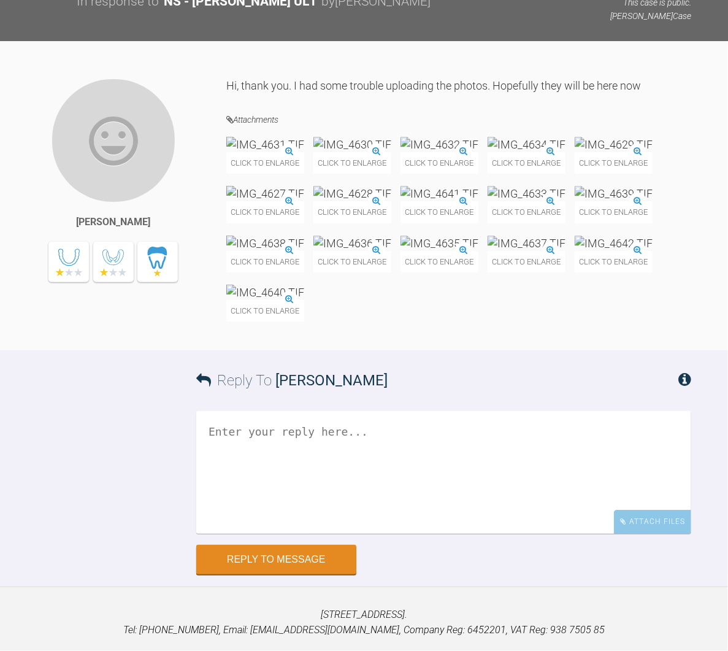
click at [269, 251] on img at bounding box center [265, 242] width 78 height 15
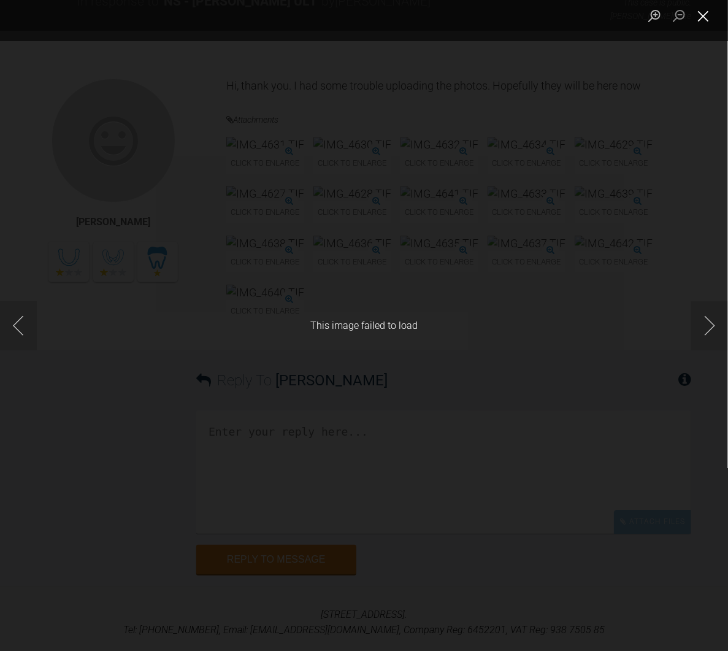
click at [701, 13] on button "Close lightbox" at bounding box center [703, 15] width 25 height 21
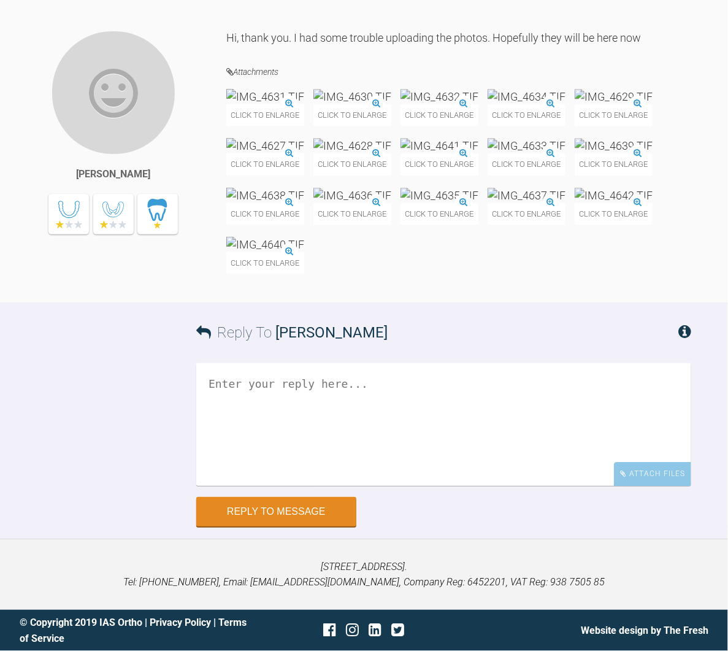
scroll to position [1262, 0]
click at [667, 467] on div "Attach Files" at bounding box center [652, 474] width 77 height 24
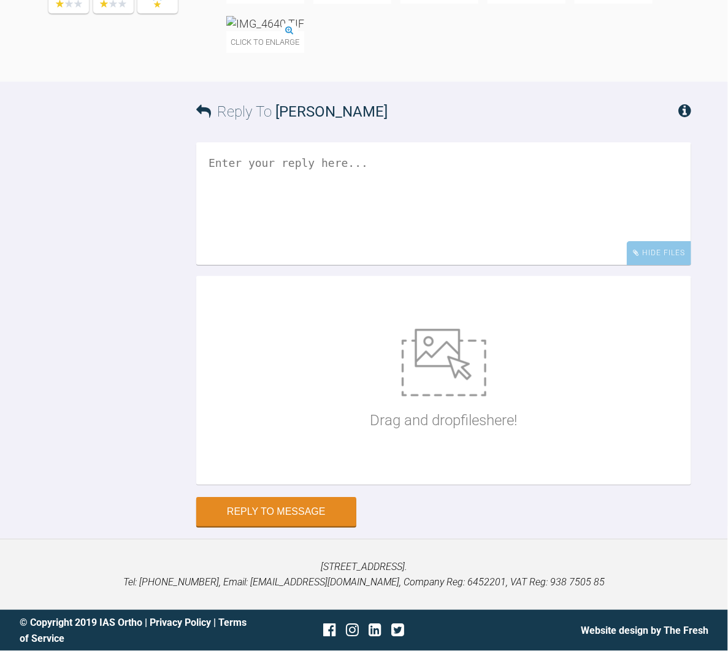
scroll to position [1483, 0]
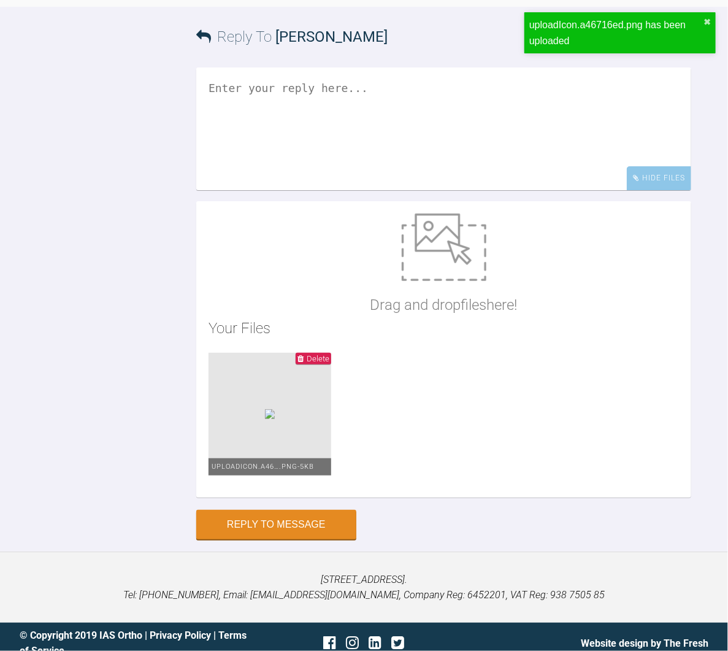
click at [313, 363] on span "Delete" at bounding box center [318, 358] width 23 height 9
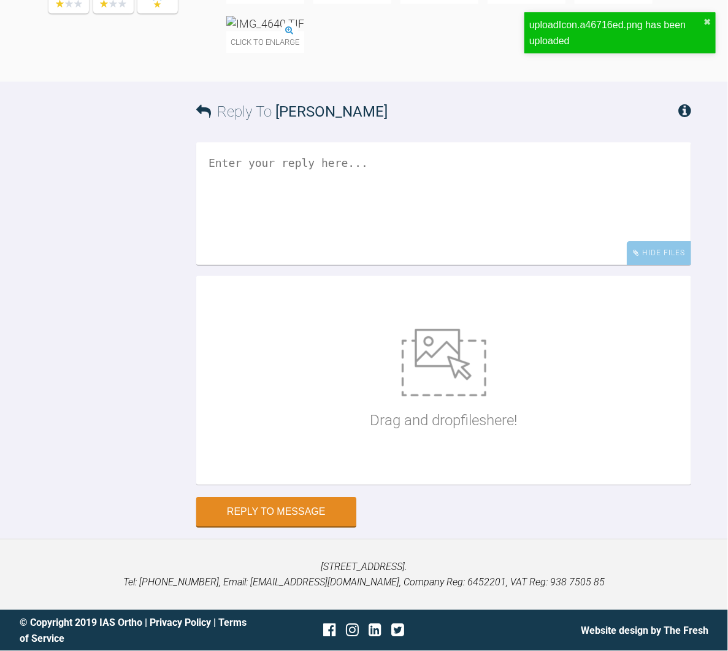
click at [432, 367] on img at bounding box center [444, 362] width 85 height 67
type input "C:\fakepath\IMG_4627 copy.jpg"
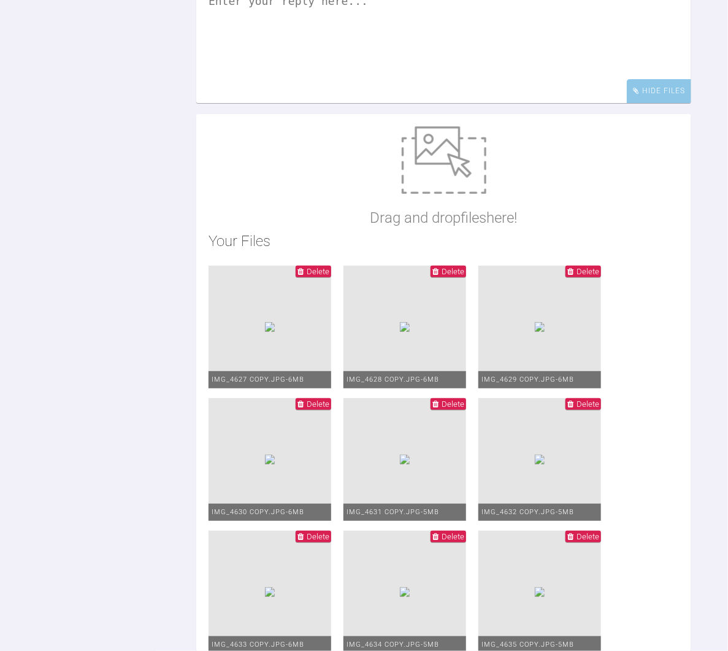
scroll to position [1455, 0]
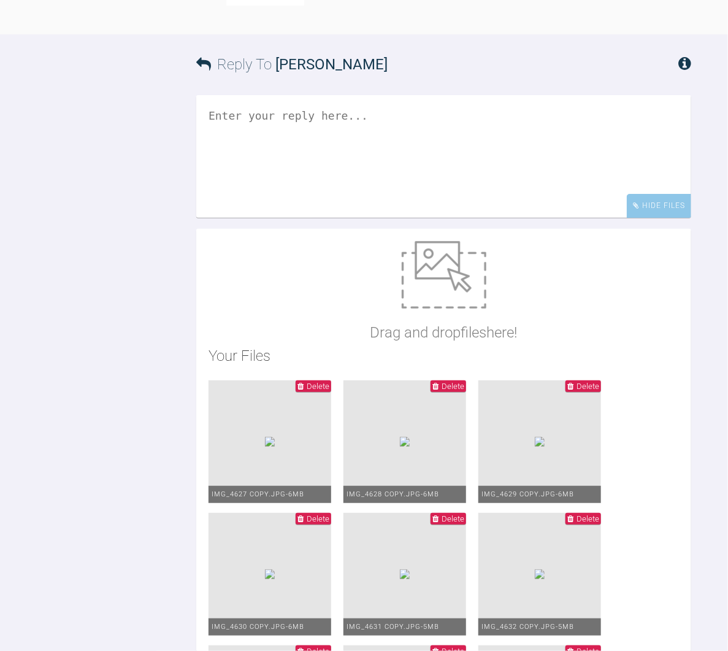
click at [285, 218] on textarea at bounding box center [443, 156] width 495 height 123
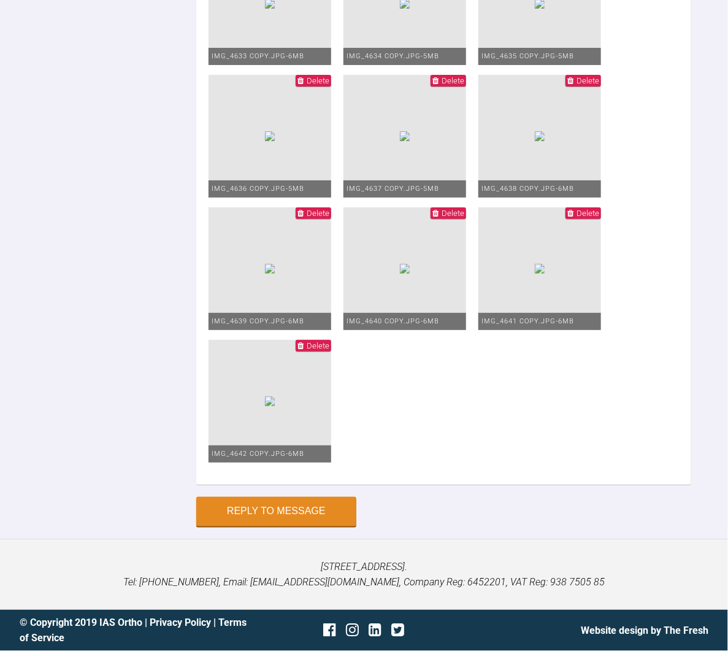
scroll to position [2498, 0]
type textarea "I've changed the formats to .JPG"
click at [285, 516] on button "Reply to Message" at bounding box center [276, 512] width 160 height 29
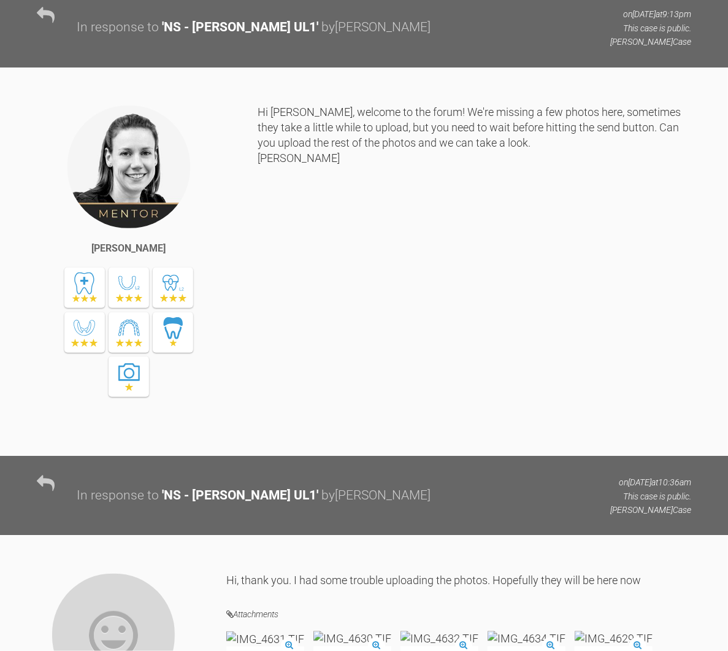
scroll to position [391, 0]
